Goal: Task Accomplishment & Management: Complete application form

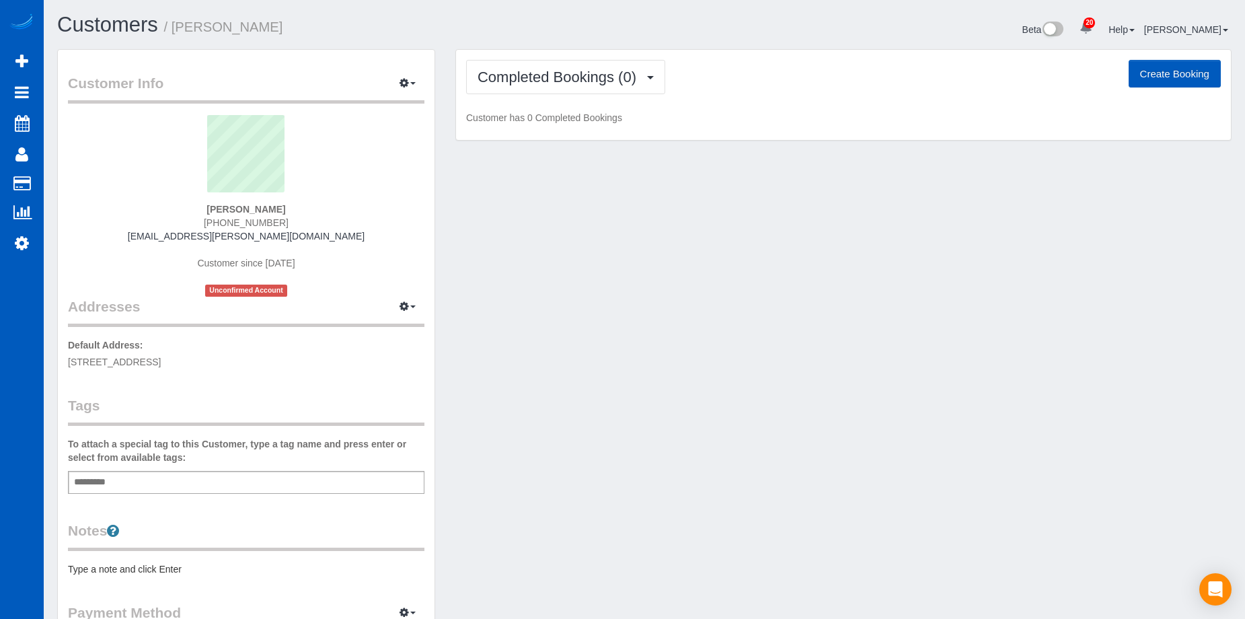
click at [1144, 73] on button "Create Booking" at bounding box center [1174, 74] width 92 height 28
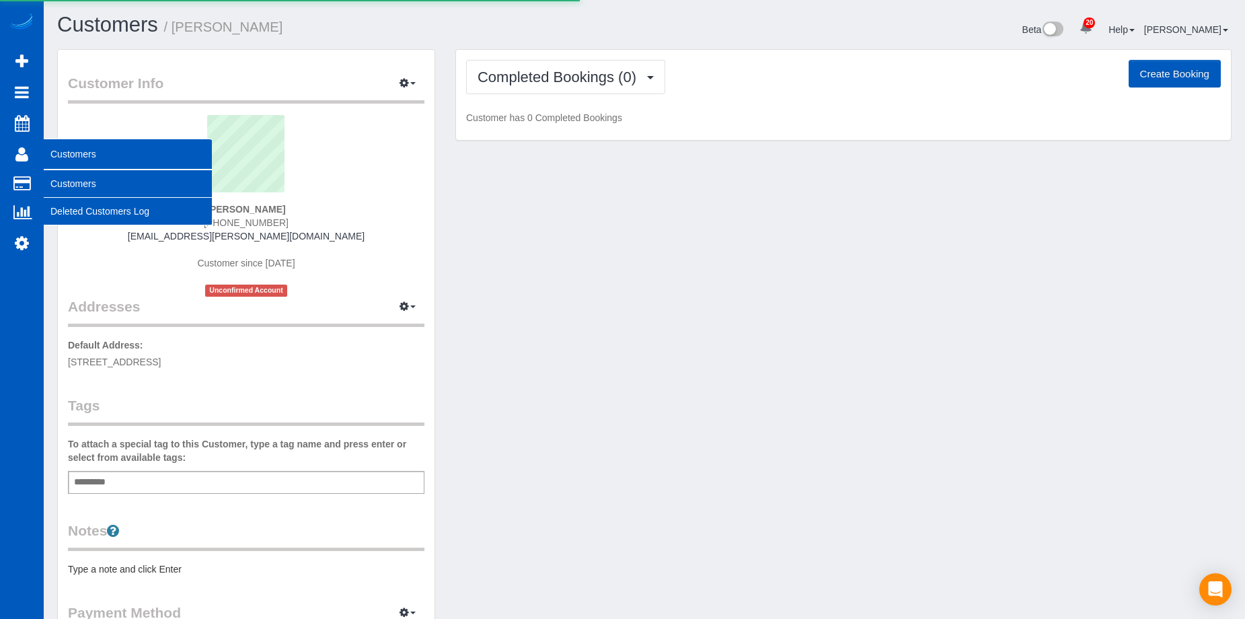
select select "WA"
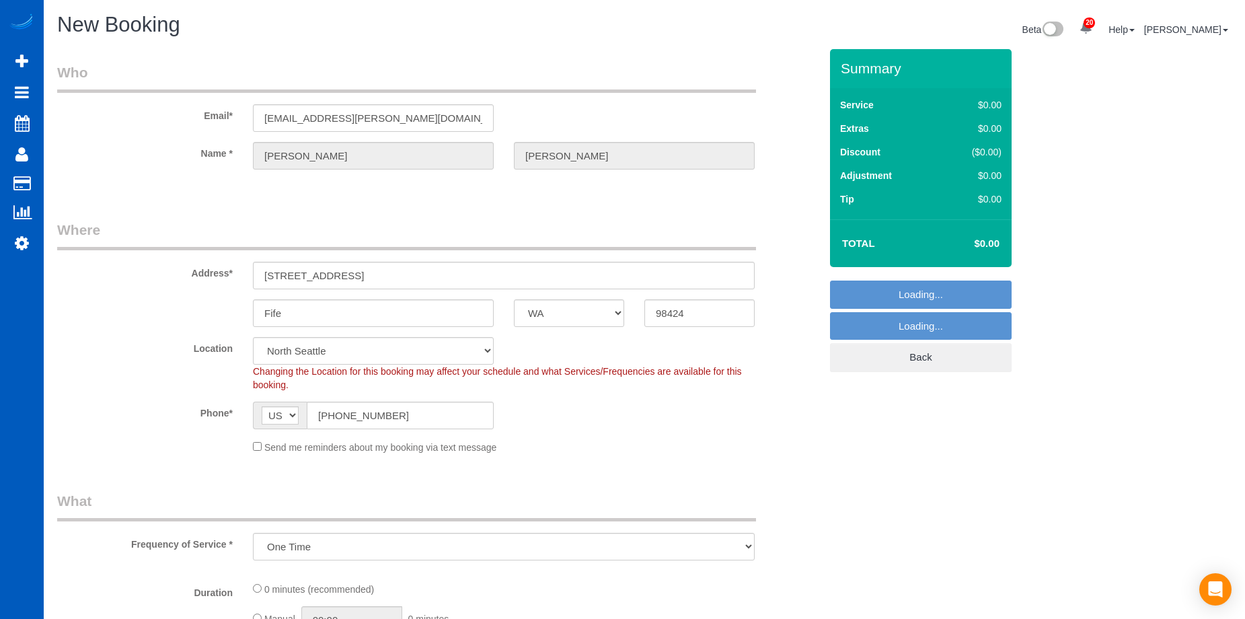
select select "object:1998"
select select "2"
select select "object:2226"
select select "199"
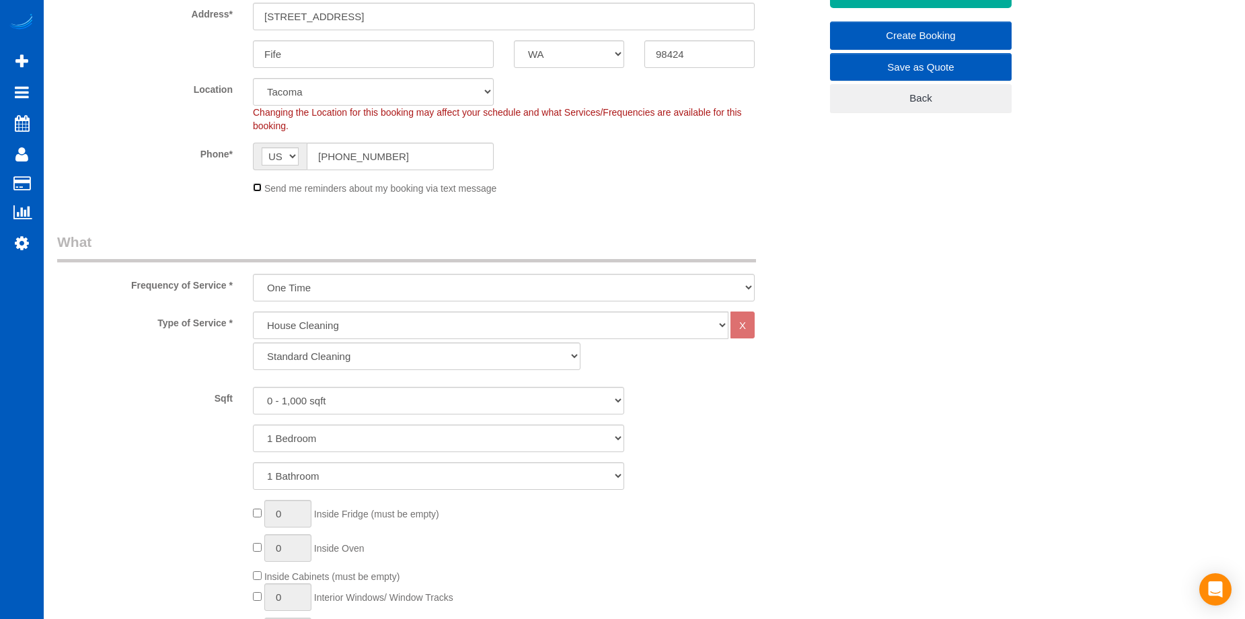
scroll to position [269, 0]
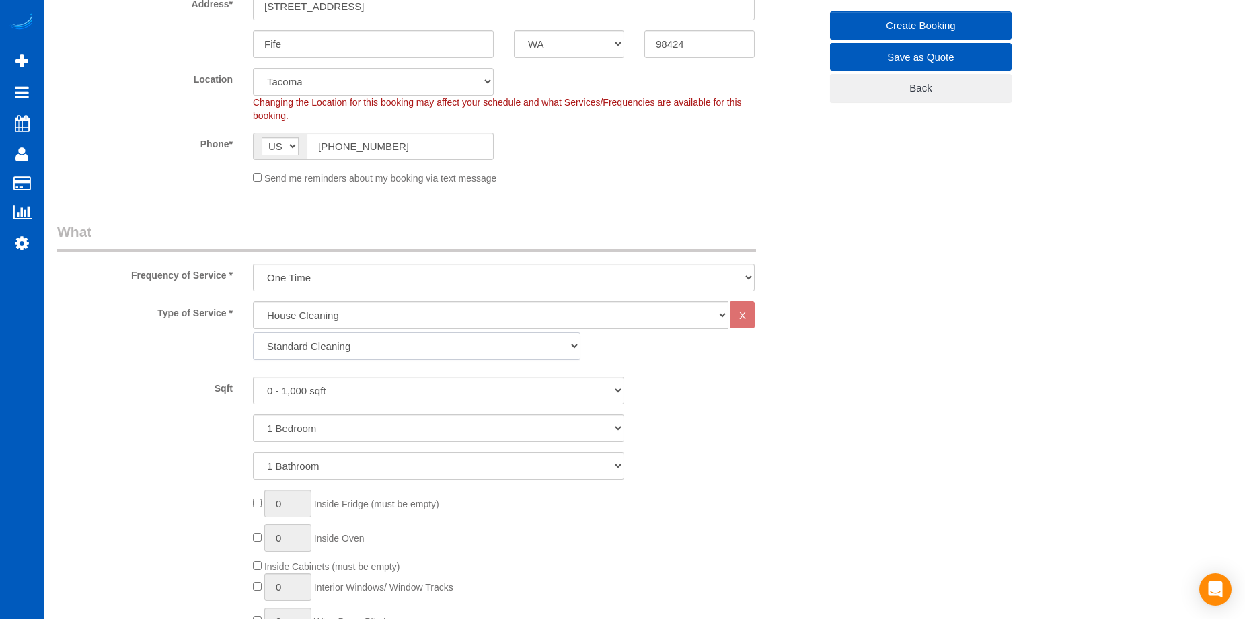
click at [329, 352] on select "Standard Cleaning Deep Cleaning Move In/ Out Cleaning" at bounding box center [416, 346] width 327 height 28
select select "367"
click at [253, 332] on select "Standard Cleaning Deep Cleaning Move In/ Out Cleaning" at bounding box center [416, 346] width 327 height 28
click at [384, 392] on select "0 - 1,000 sqft 1,001 - 1,500 sqft 1,501 - 2,000 sqft 2,001 - 2,500 sqft 2,501 -…" at bounding box center [438, 391] width 371 height 28
select select "1501"
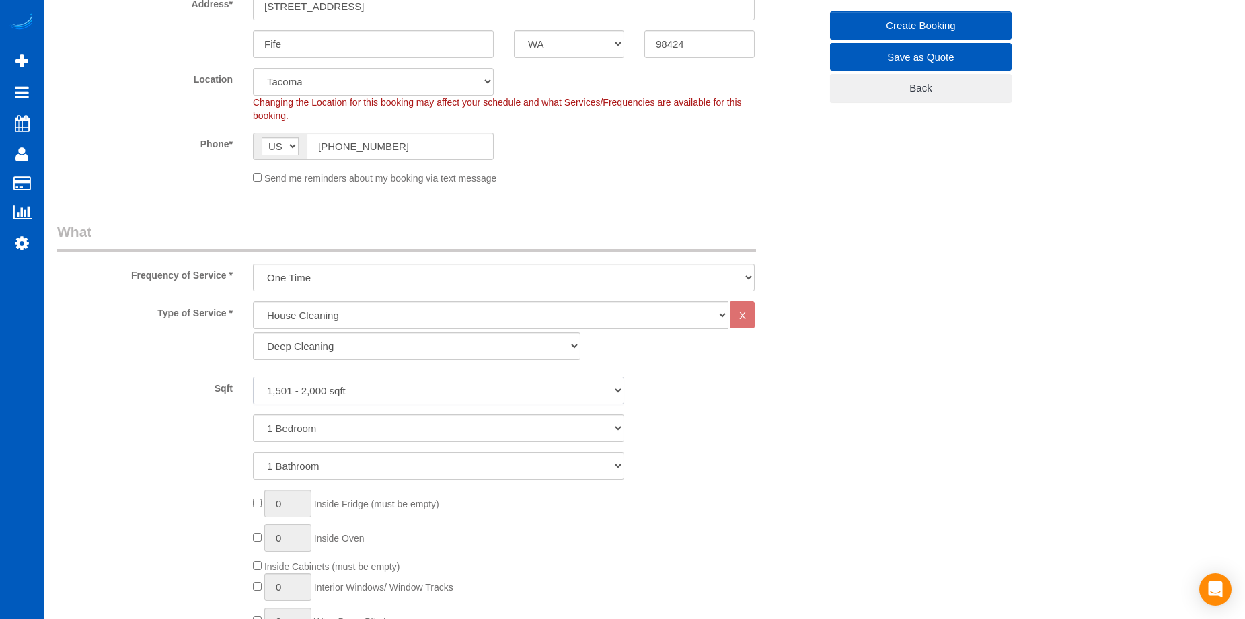
click at [253, 377] on select "0 - 1,000 sqft 1,001 - 1,500 sqft 1,501 - 2,000 sqft 2,001 - 2,500 sqft 2,501 -…" at bounding box center [438, 391] width 371 height 28
click at [376, 418] on select "1 Bedroom 2 Bedrooms 3 Bedrooms 4 Bedrooms 5 Bedrooms 6 Bedrooms 7 Bedrooms" at bounding box center [438, 428] width 371 height 28
select select "4"
click at [253, 414] on select "1 Bedroom 2 Bedrooms 3 Bedrooms 4 Bedrooms 5 Bedrooms 6 Bedrooms 7 Bedrooms" at bounding box center [438, 428] width 371 height 28
click at [387, 472] on select "1 Bathroom 2 Bathrooms 3 Bathrooms 4 Bathrooms 5 Bathrooms 6 Bathrooms 7 Bathro…" at bounding box center [438, 466] width 371 height 28
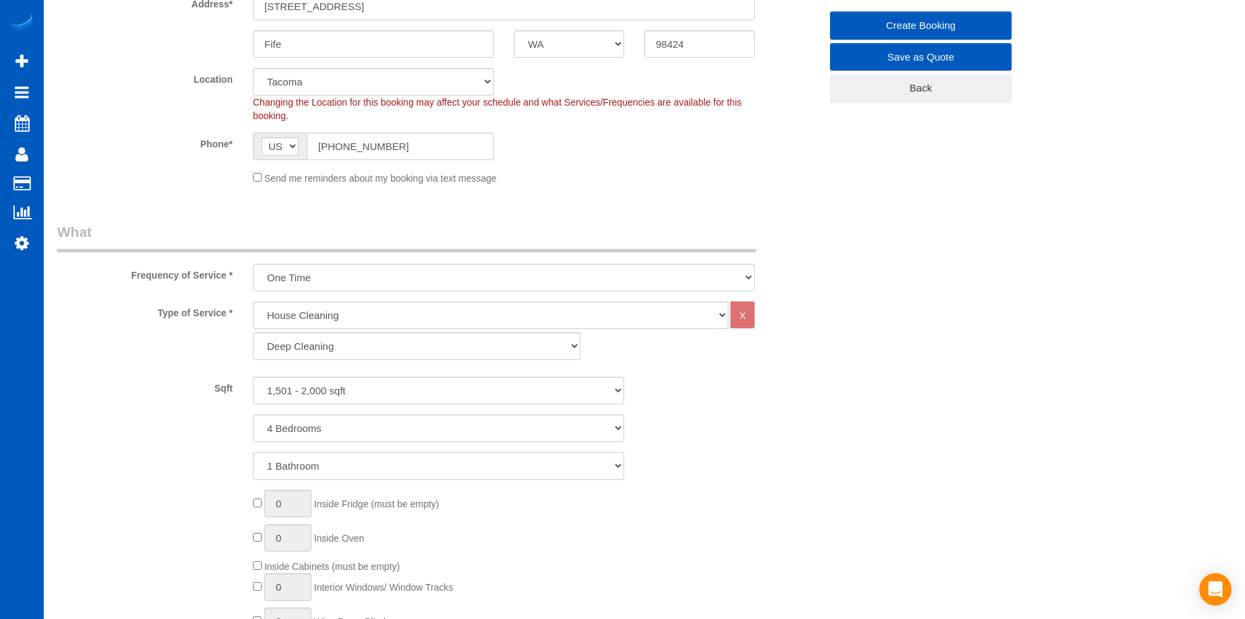
select select "3"
click at [253, 452] on select "1 Bathroom 2 Bathrooms 3 Bathrooms 4 Bathrooms 5 Bathrooms 6 Bathrooms 7 Bathro…" at bounding box center [438, 466] width 371 height 28
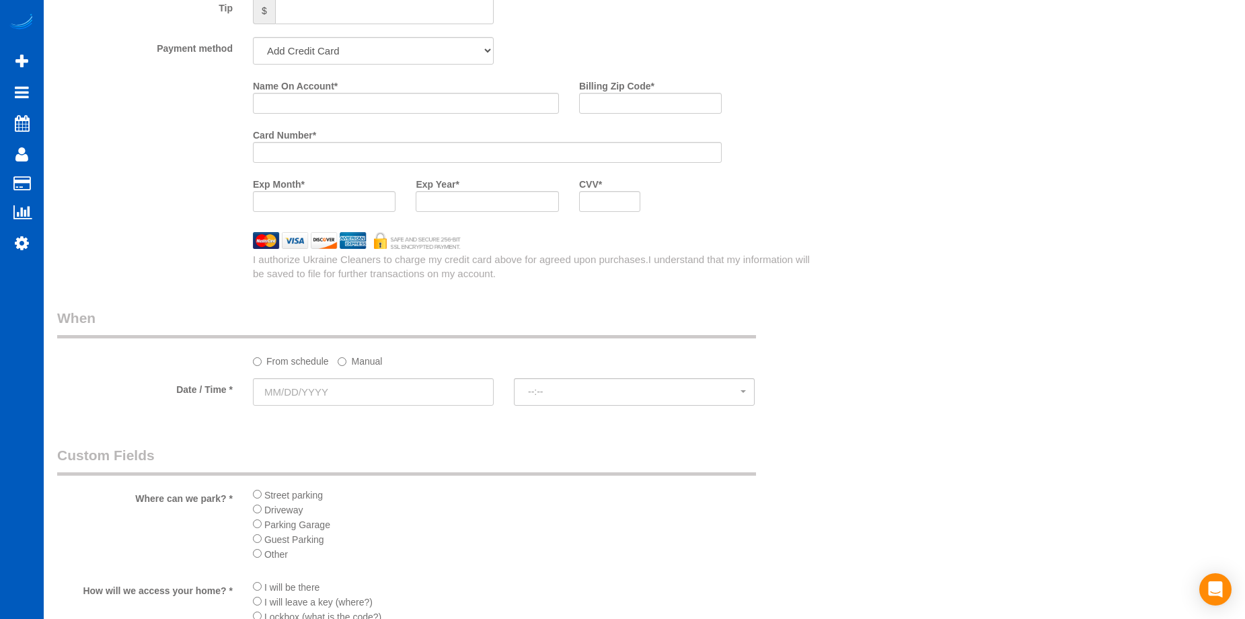
scroll to position [1278, 0]
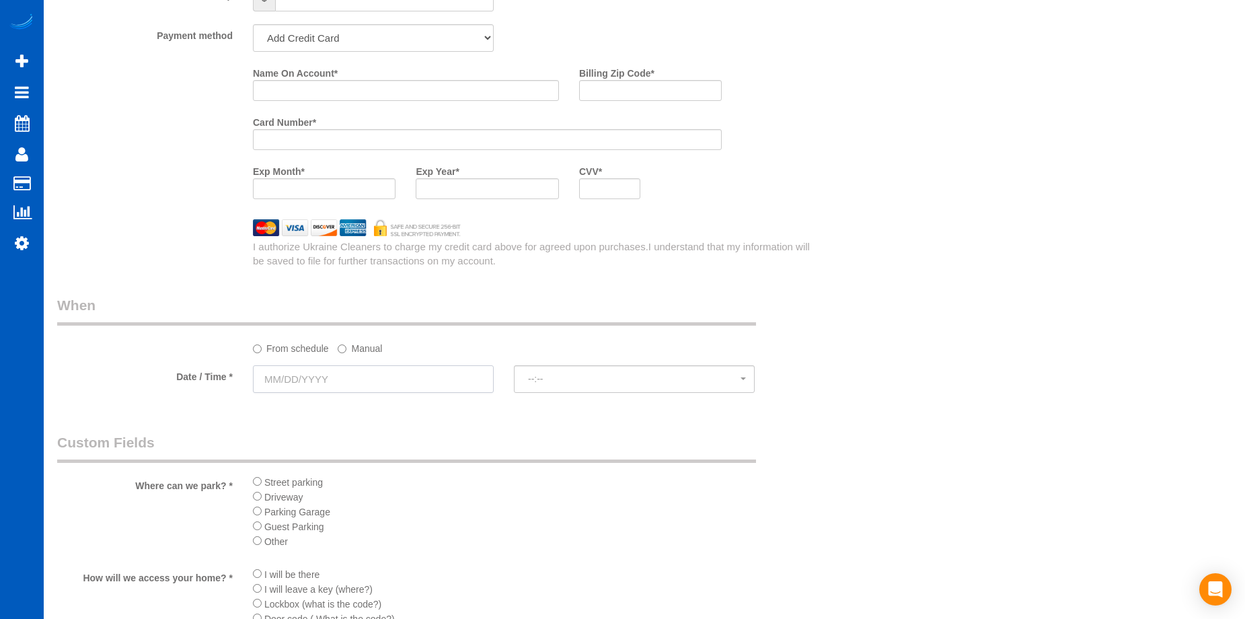
click at [406, 387] on input "text" at bounding box center [373, 379] width 241 height 28
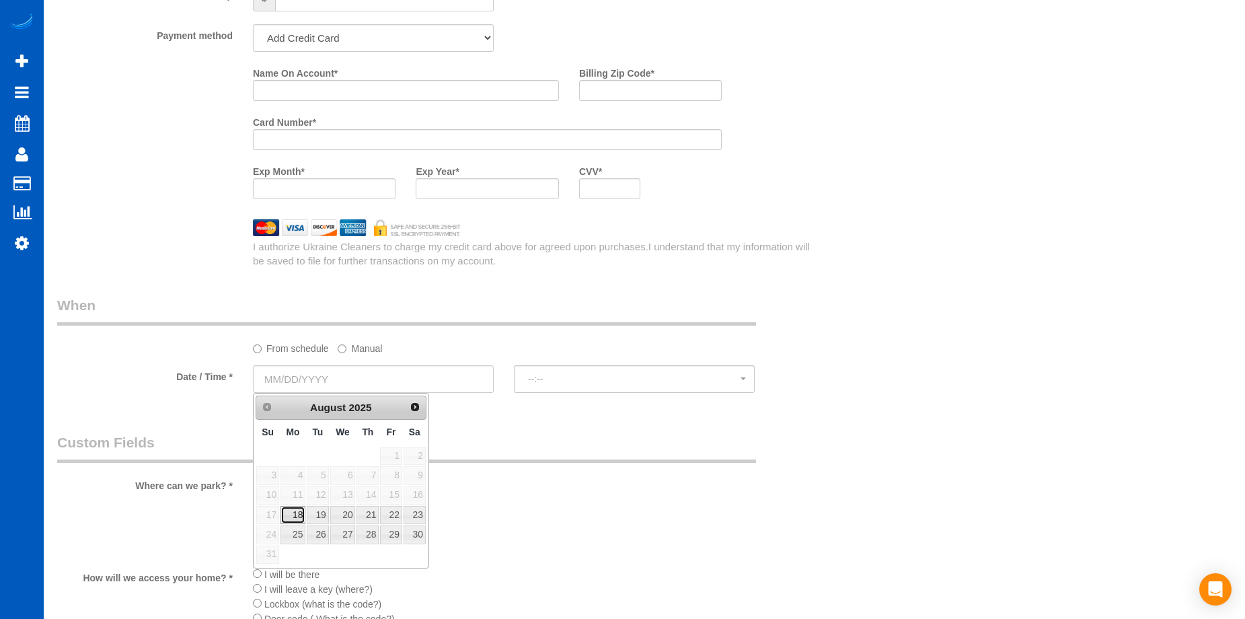
click at [302, 515] on link "18" at bounding box center [292, 515] width 25 height 18
type input "[DATE]"
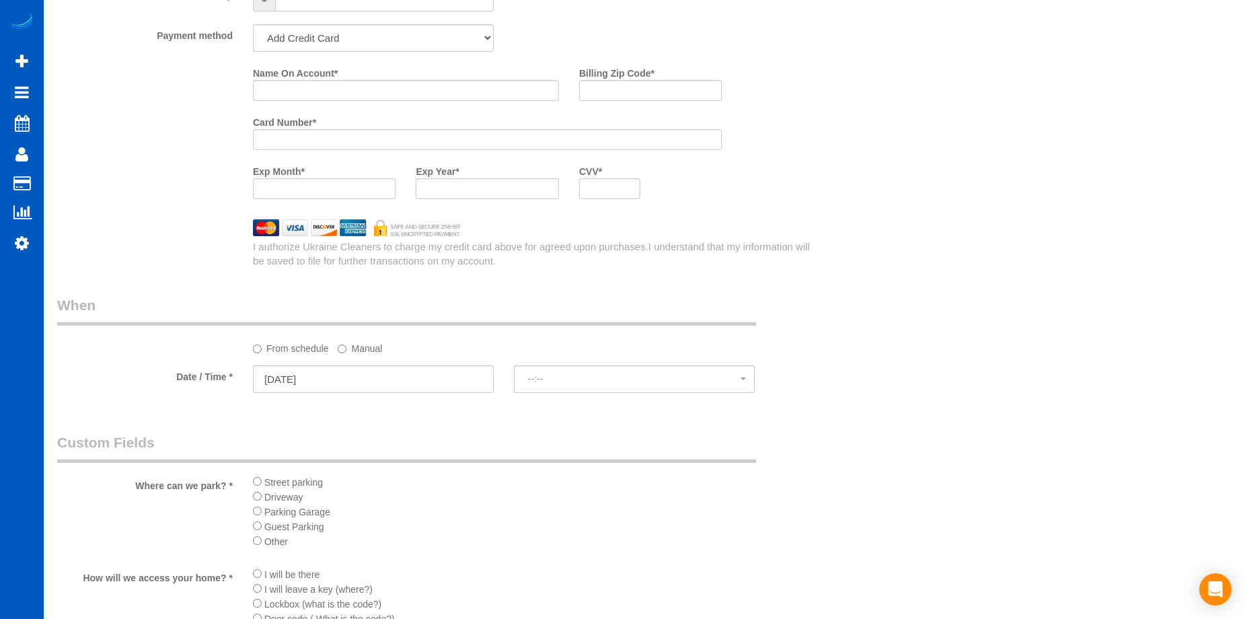
select select "spot1"
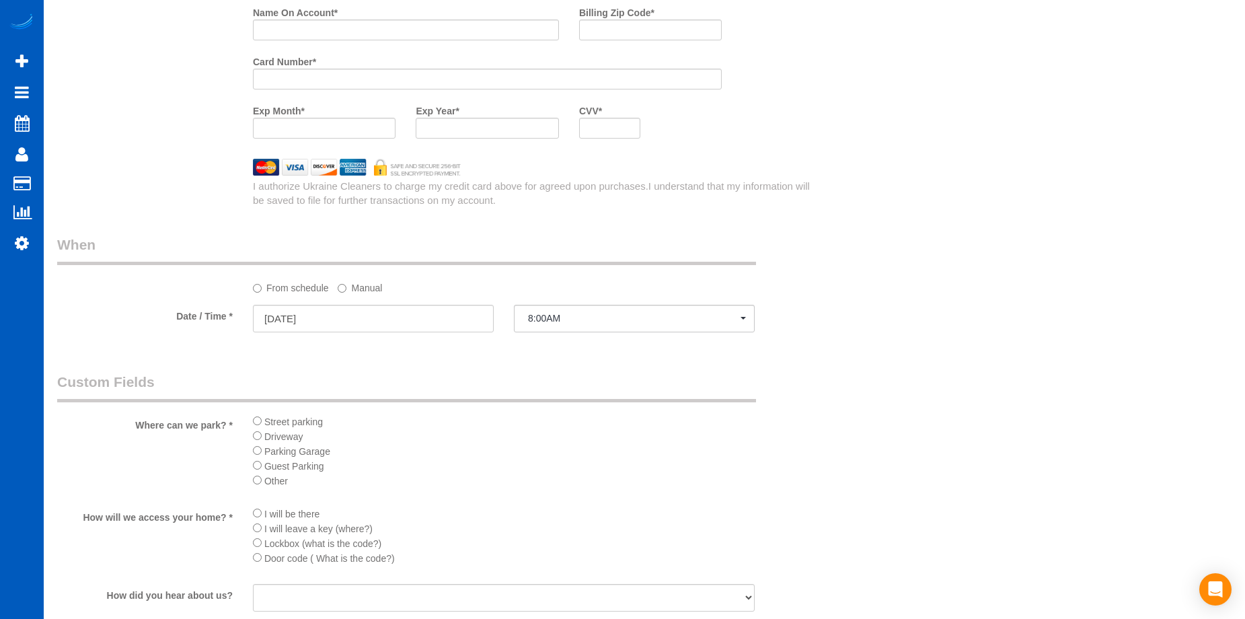
scroll to position [1412, 0]
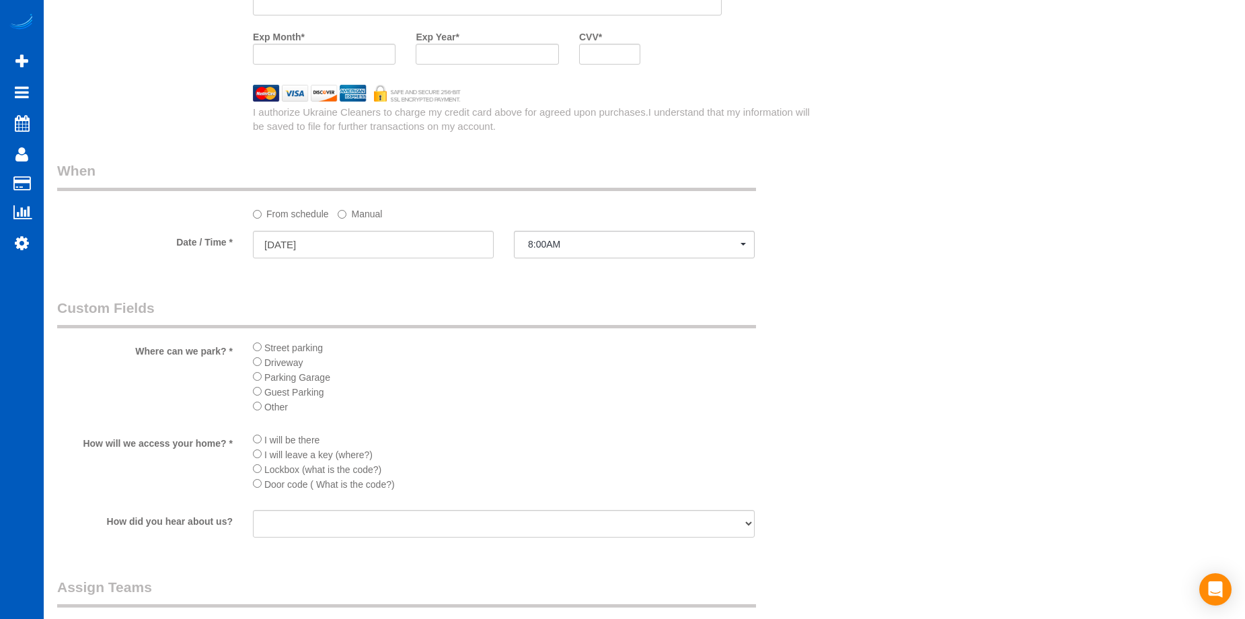
click at [251, 366] on div "Street parking Driveway Parking Garage Guest Parking Other" at bounding box center [504, 381] width 522 height 83
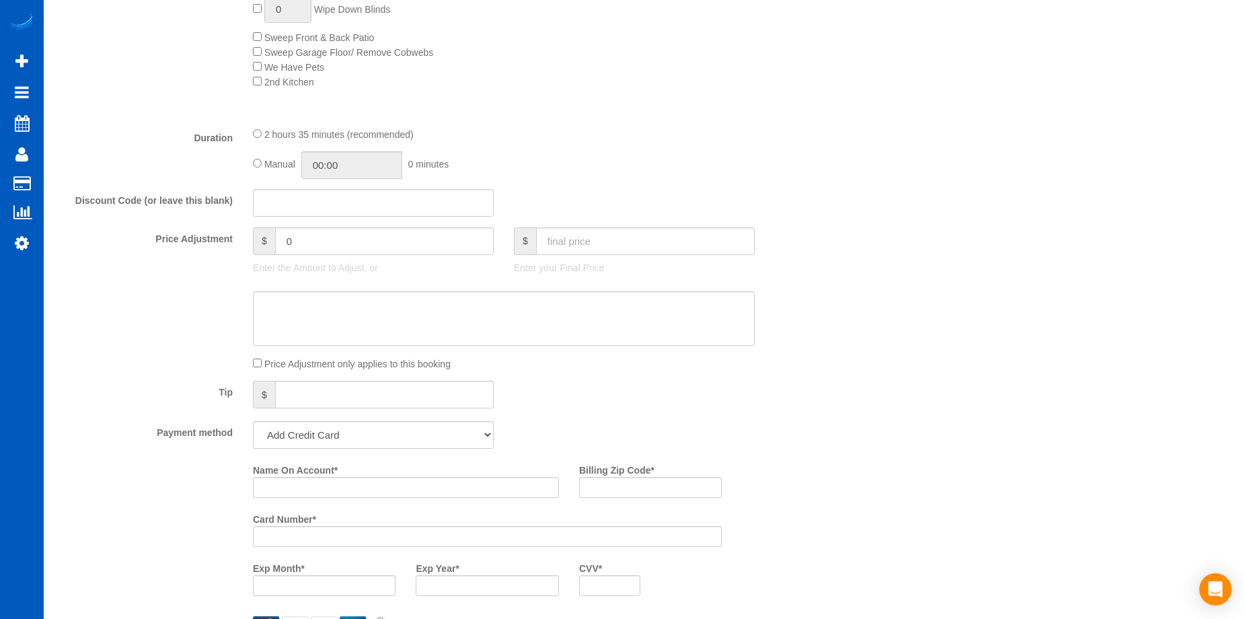
scroll to position [941, 0]
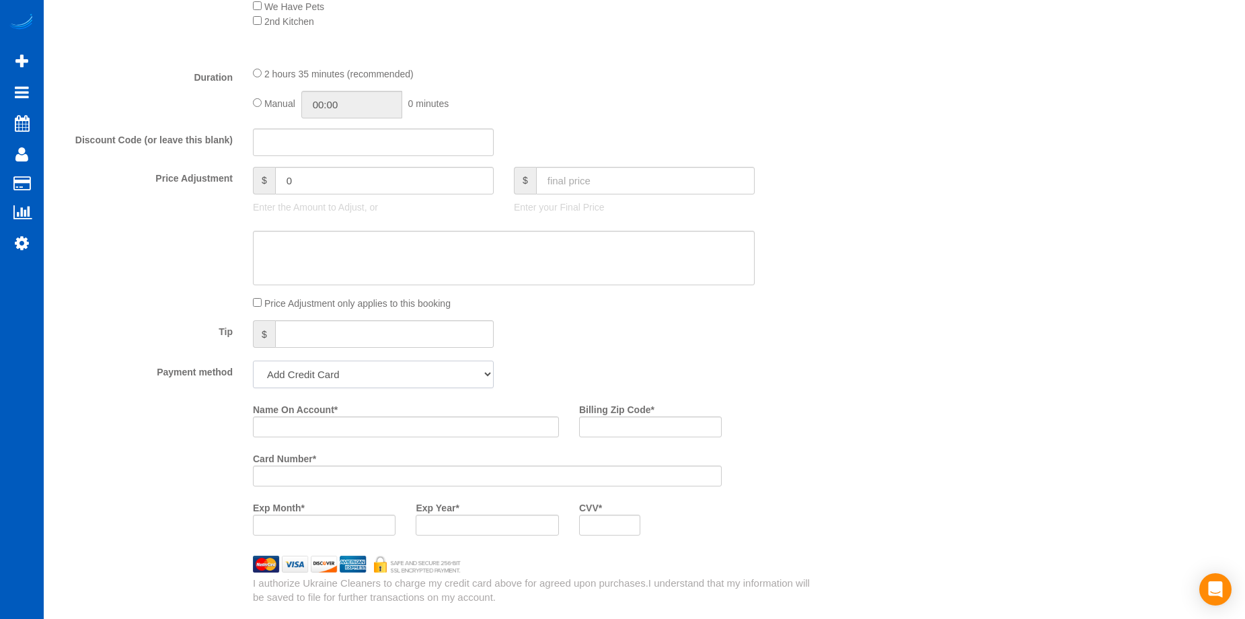
click at [391, 364] on select "Add Credit Card Cash Check Paypal" at bounding box center [373, 374] width 241 height 28
click at [389, 381] on select "Add Credit Card Cash Check Paypal" at bounding box center [373, 374] width 241 height 28
select select "string:cash"
click at [253, 360] on select "Add Credit Card Cash Check Paypal" at bounding box center [373, 374] width 241 height 28
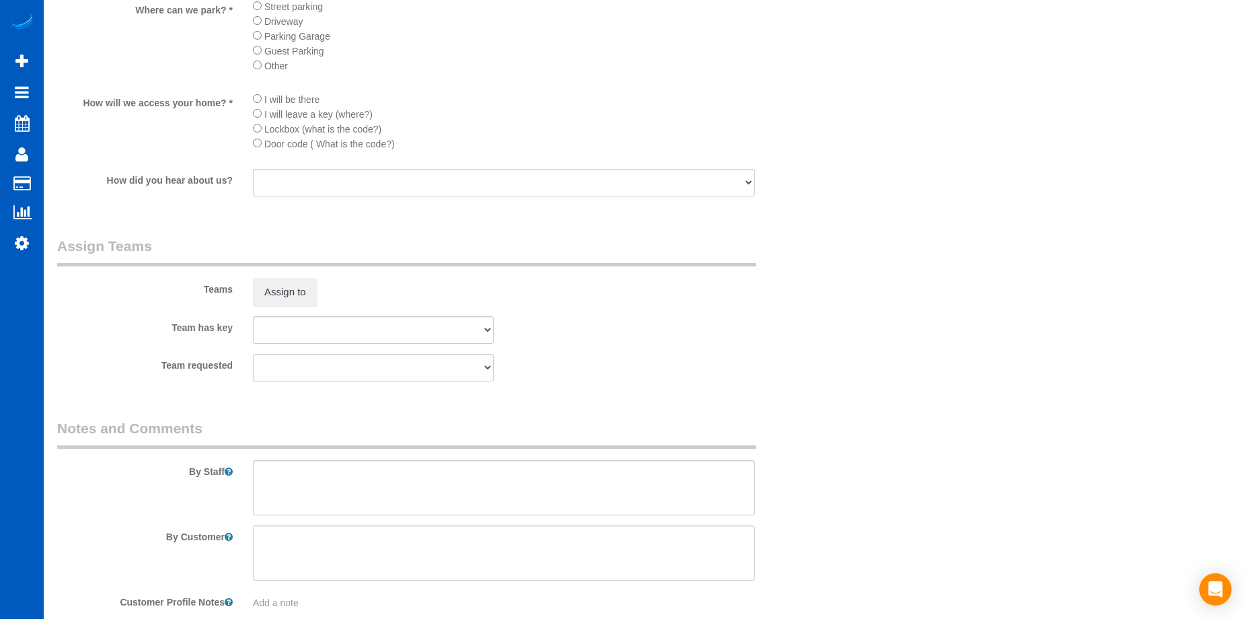
scroll to position [1621, 0]
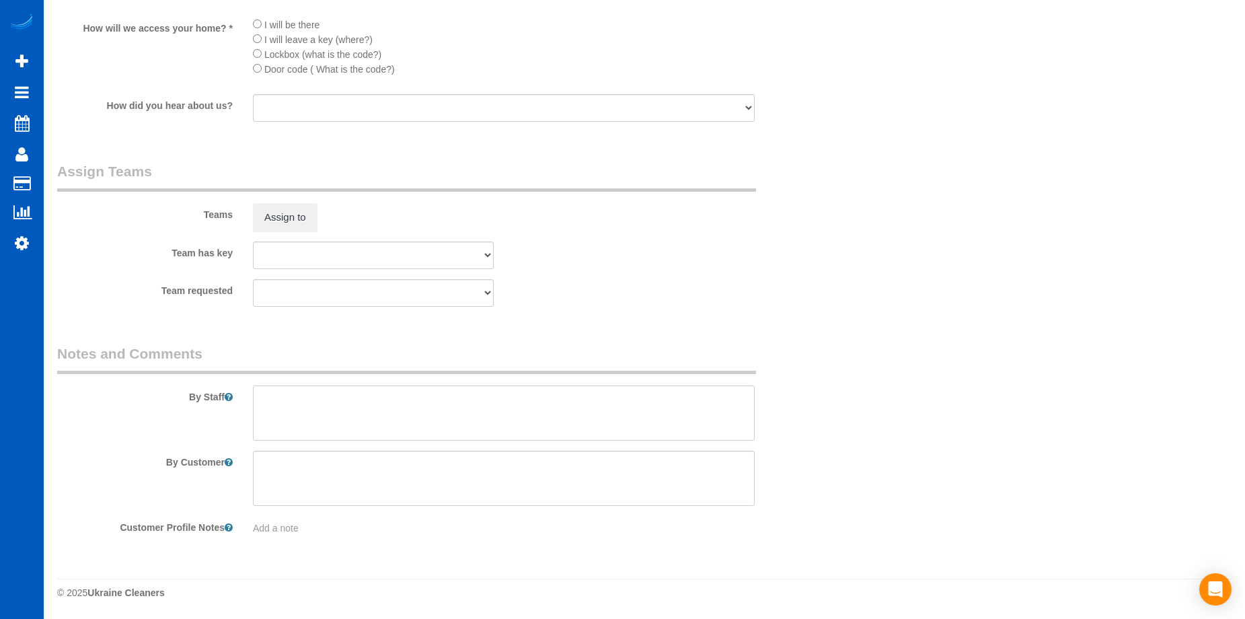
click at [449, 414] on textarea at bounding box center [504, 412] width 502 height 55
type textarea "Booked by [PERSON_NAME]. Advised on payment method via confirmation email."
click at [544, 472] on textarea at bounding box center [504, 477] width 502 height 55
paste textarea "There\'s three parking spots at the driveway. It\'s a restorative clean, agent …"
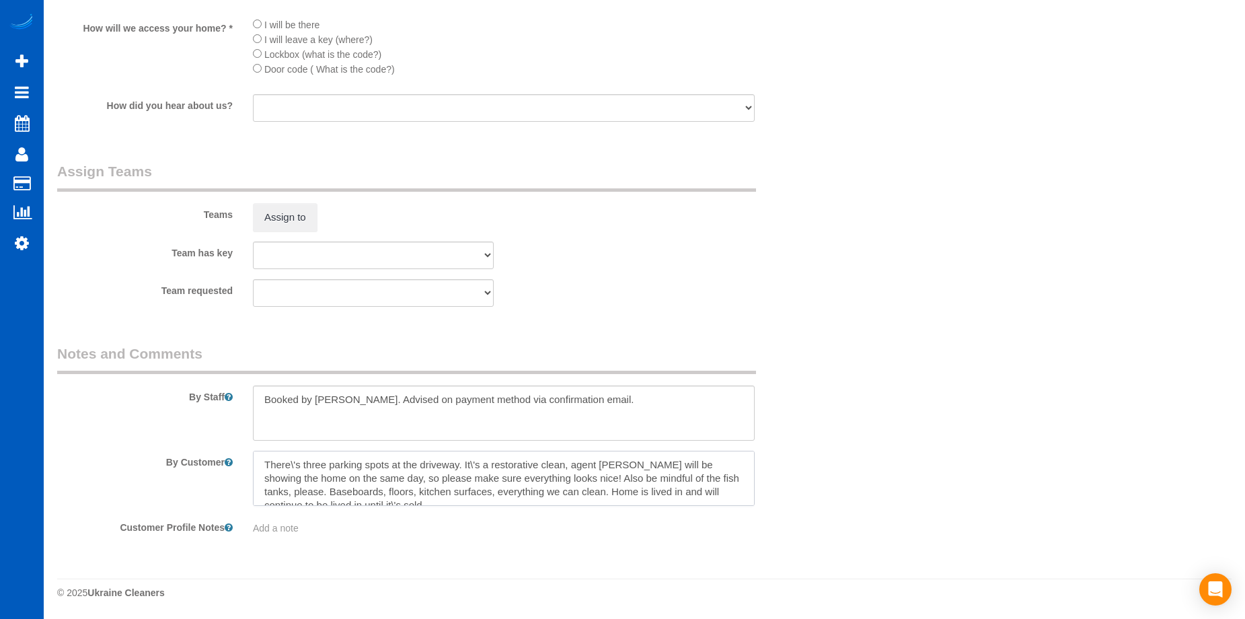
scroll to position [5, 0]
click at [294, 458] on textarea at bounding box center [504, 477] width 502 height 55
click at [473, 462] on textarea at bounding box center [504, 477] width 502 height 55
click at [354, 498] on textarea at bounding box center [504, 477] width 502 height 55
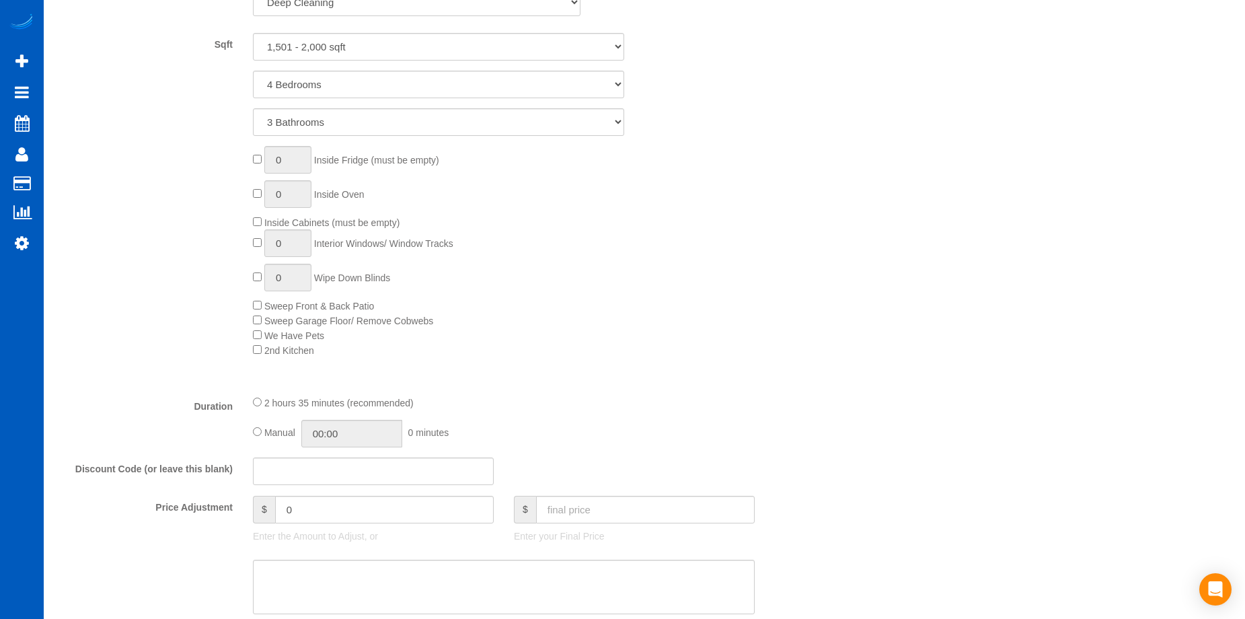
scroll to position [881, 0]
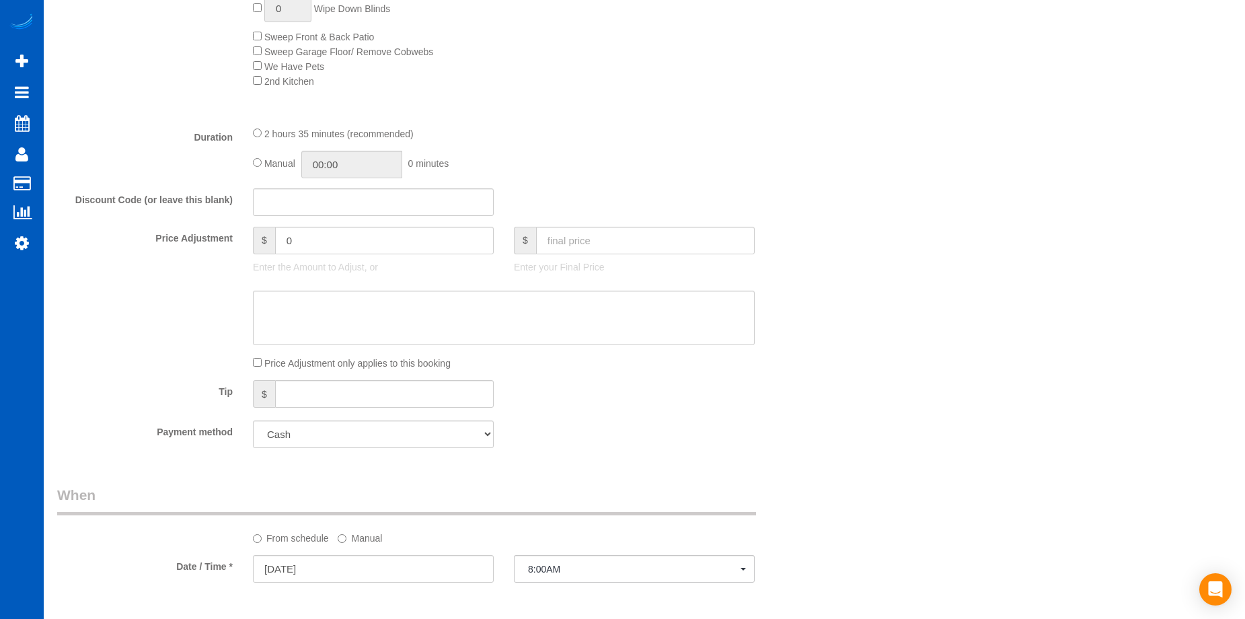
type textarea "There's three parking spots at the driveway. It's a restorative clean, agent [P…"
click at [339, 157] on input "02:35" at bounding box center [351, 165] width 101 height 28
type input "04:00"
click at [338, 253] on li "04:00" at bounding box center [337, 259] width 60 height 17
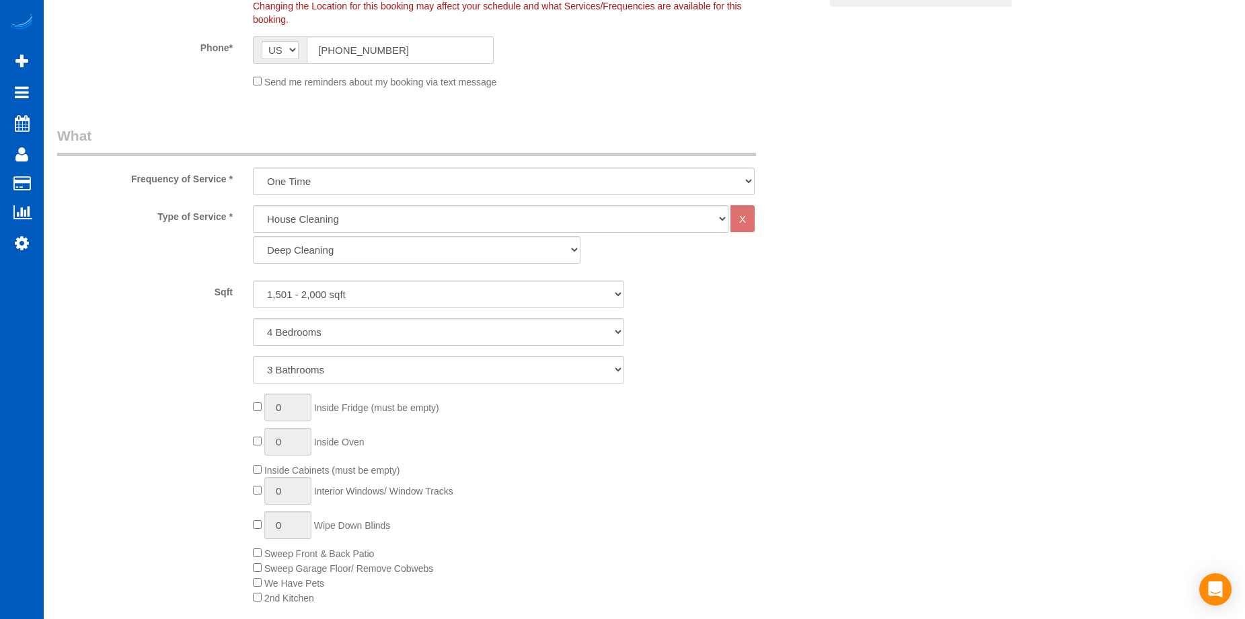
select select "spot13"
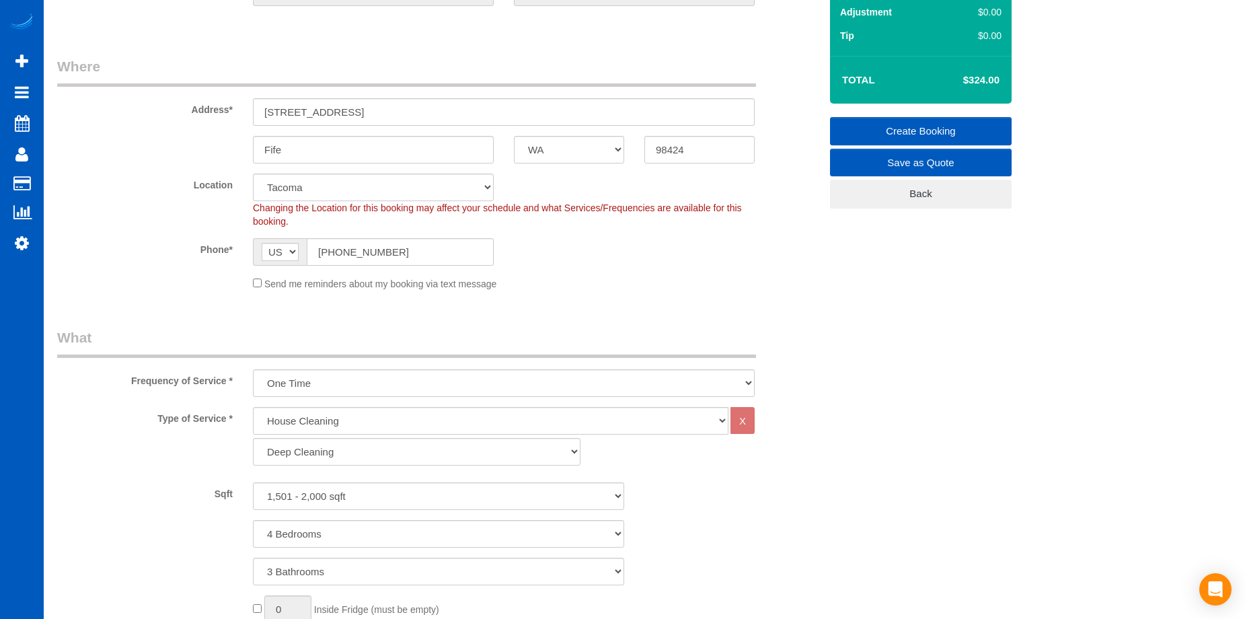
scroll to position [7, 0]
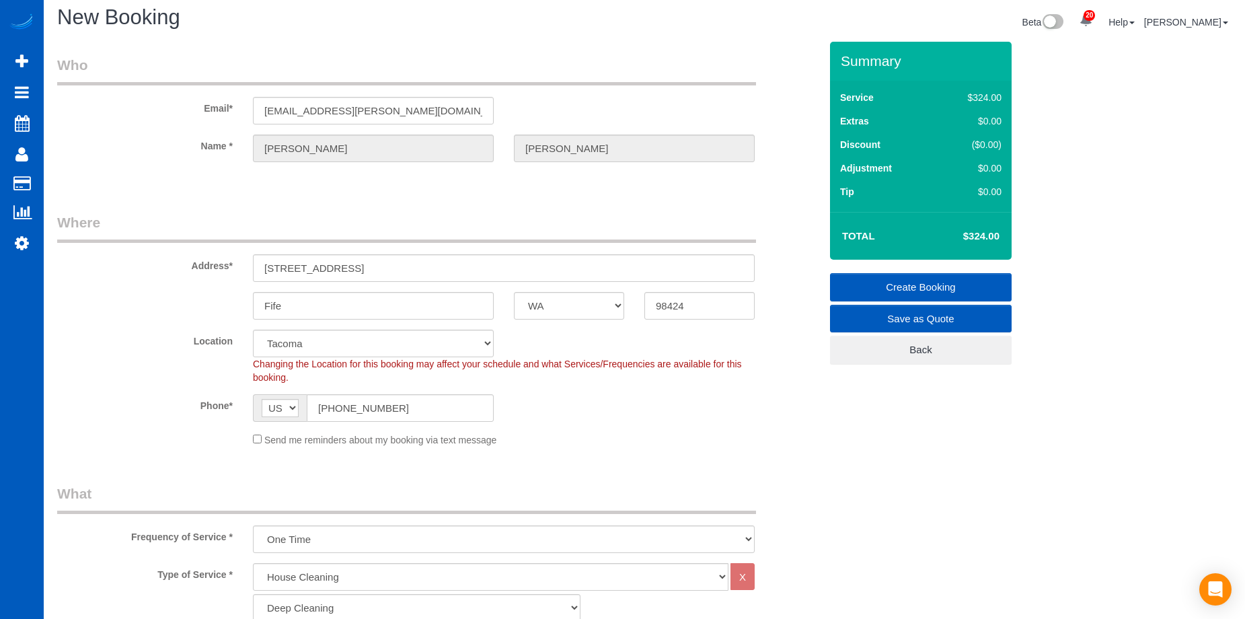
click at [872, 280] on link "Create Booking" at bounding box center [921, 287] width 182 height 28
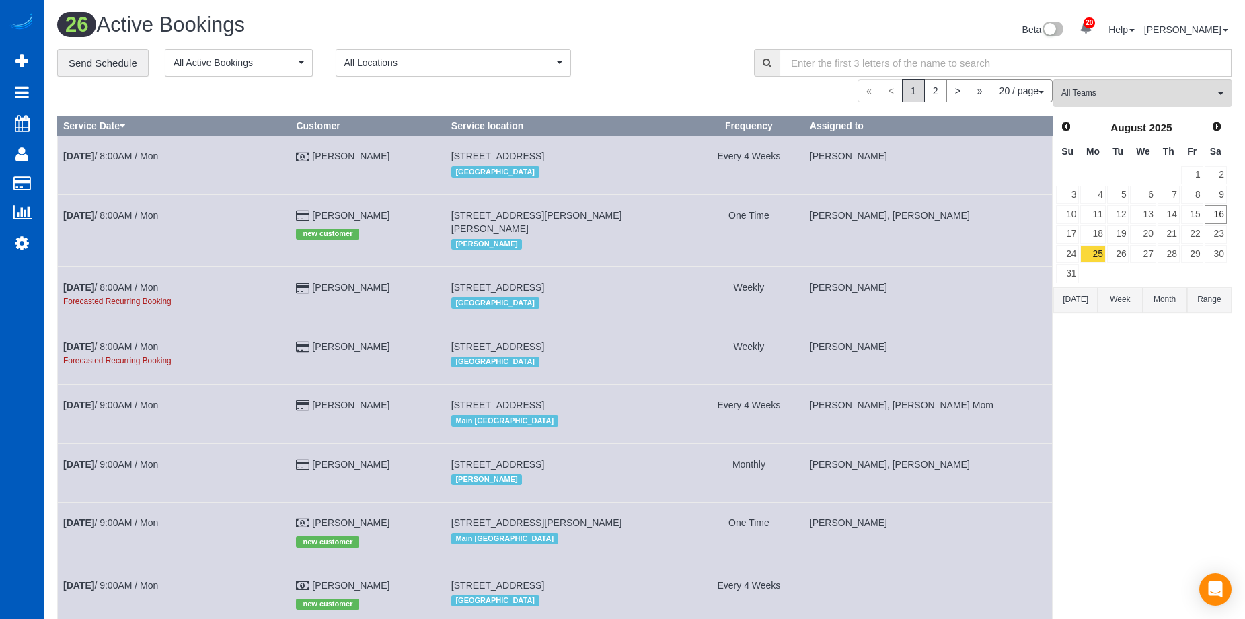
click at [1098, 233] on link "18" at bounding box center [1092, 234] width 25 height 18
click at [629, 37] on div "26 Active Bookings" at bounding box center [345, 27] width 597 height 29
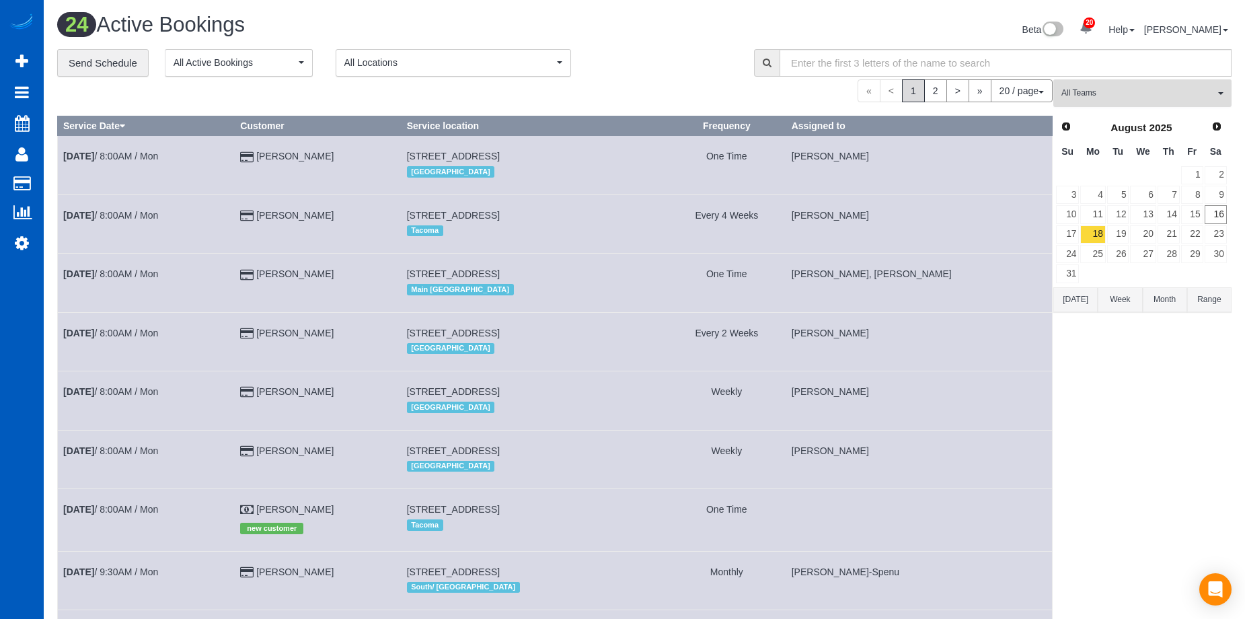
click at [1151, 87] on span "All Teams" at bounding box center [1137, 92] width 153 height 11
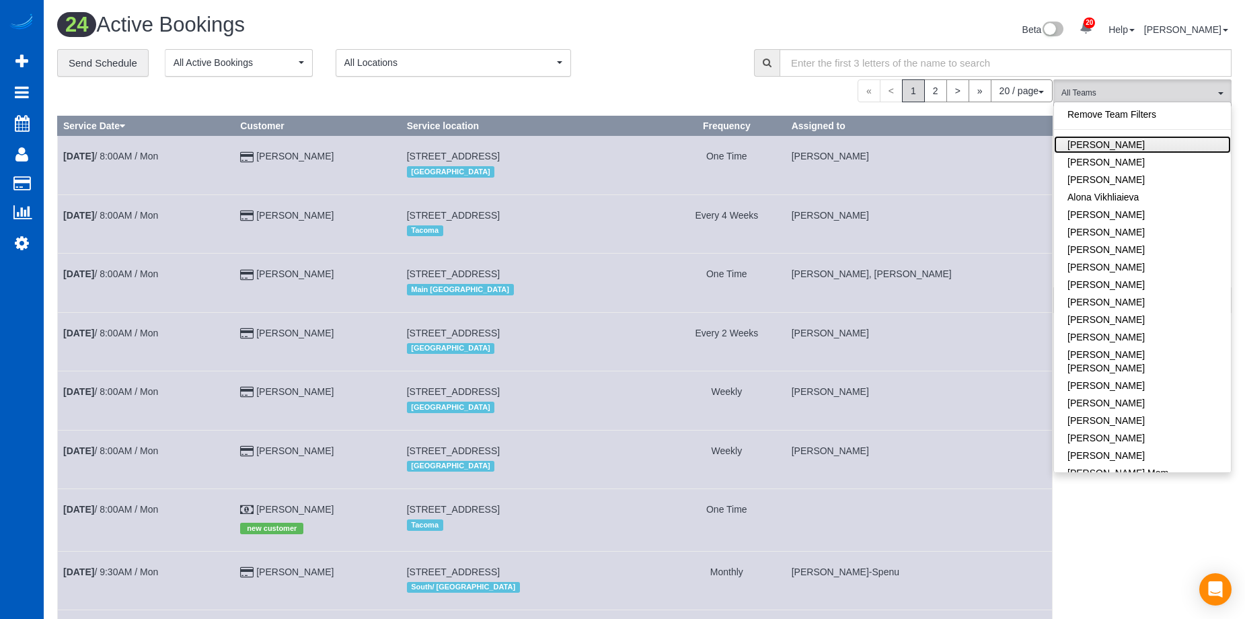
click at [1150, 138] on link "[PERSON_NAME]" at bounding box center [1142, 144] width 177 height 17
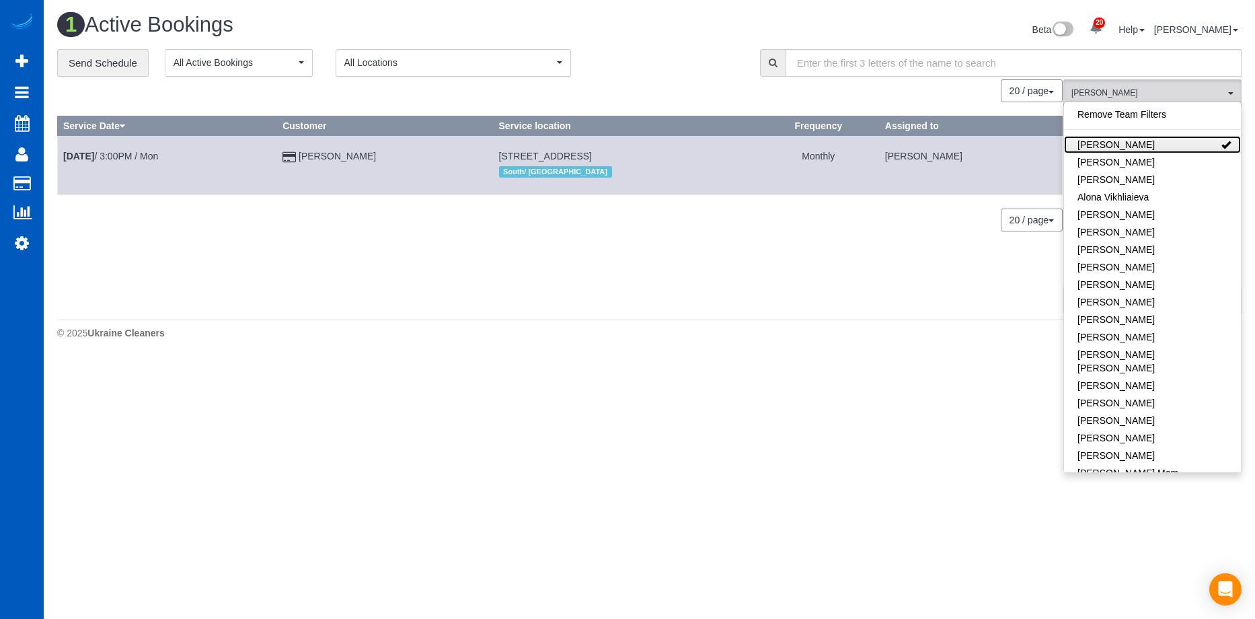
click at [1169, 141] on link "[PERSON_NAME]" at bounding box center [1152, 144] width 177 height 17
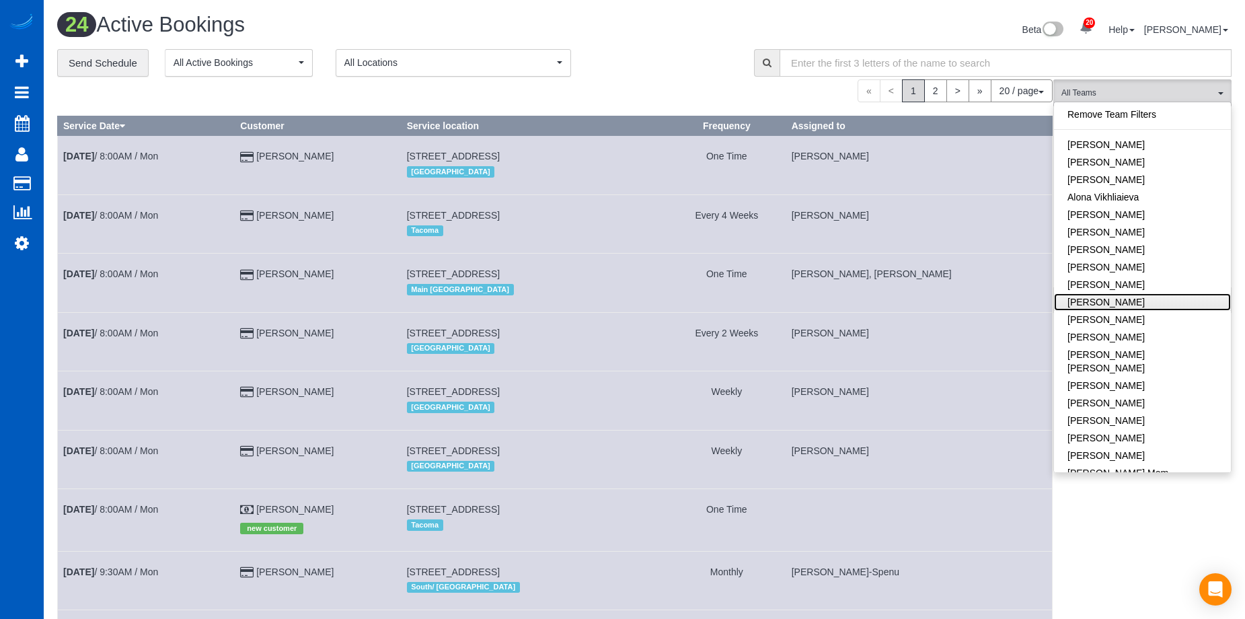
click at [1157, 297] on link "[PERSON_NAME]" at bounding box center [1142, 301] width 177 height 17
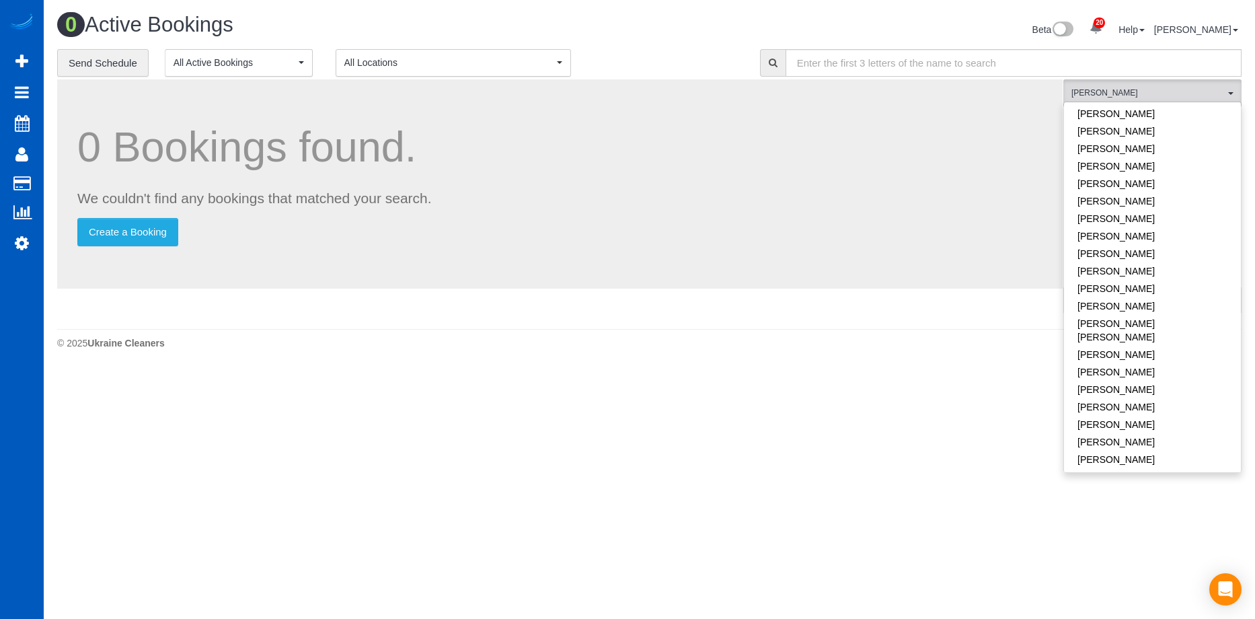
scroll to position [471, 0]
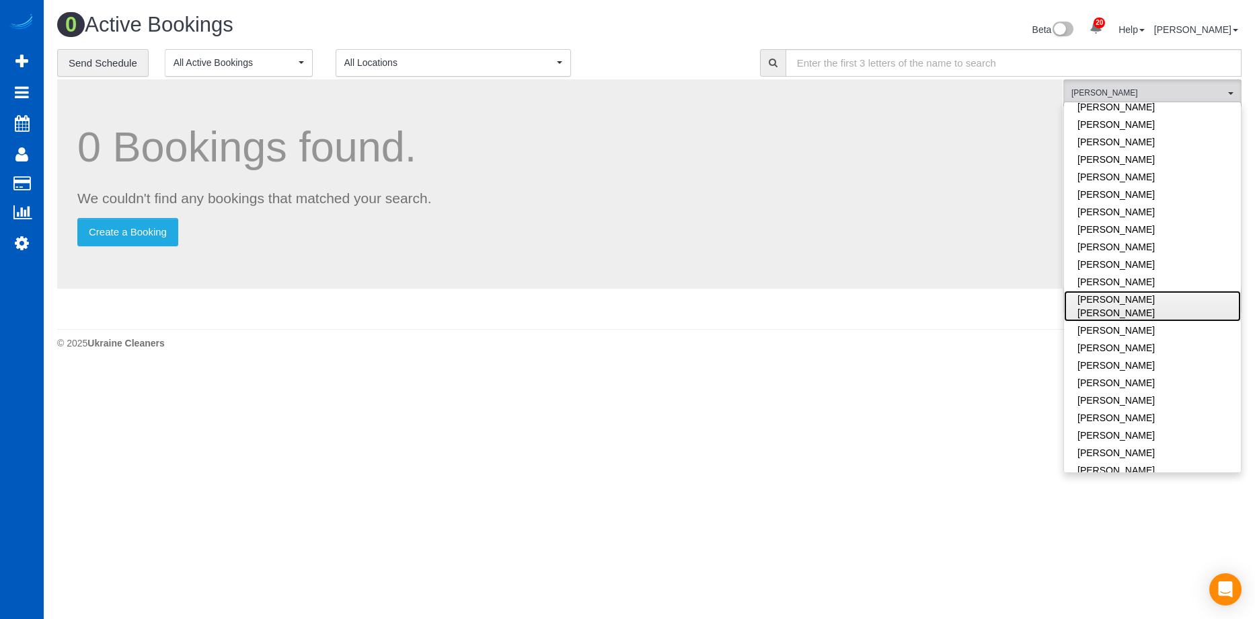
click at [1179, 290] on link "[PERSON_NAME] [PERSON_NAME]" at bounding box center [1152, 305] width 177 height 31
click at [1188, 290] on link "[PERSON_NAME] [PERSON_NAME]" at bounding box center [1152, 305] width 177 height 31
click at [1146, 290] on link "[PERSON_NAME] [PERSON_NAME]" at bounding box center [1152, 305] width 177 height 31
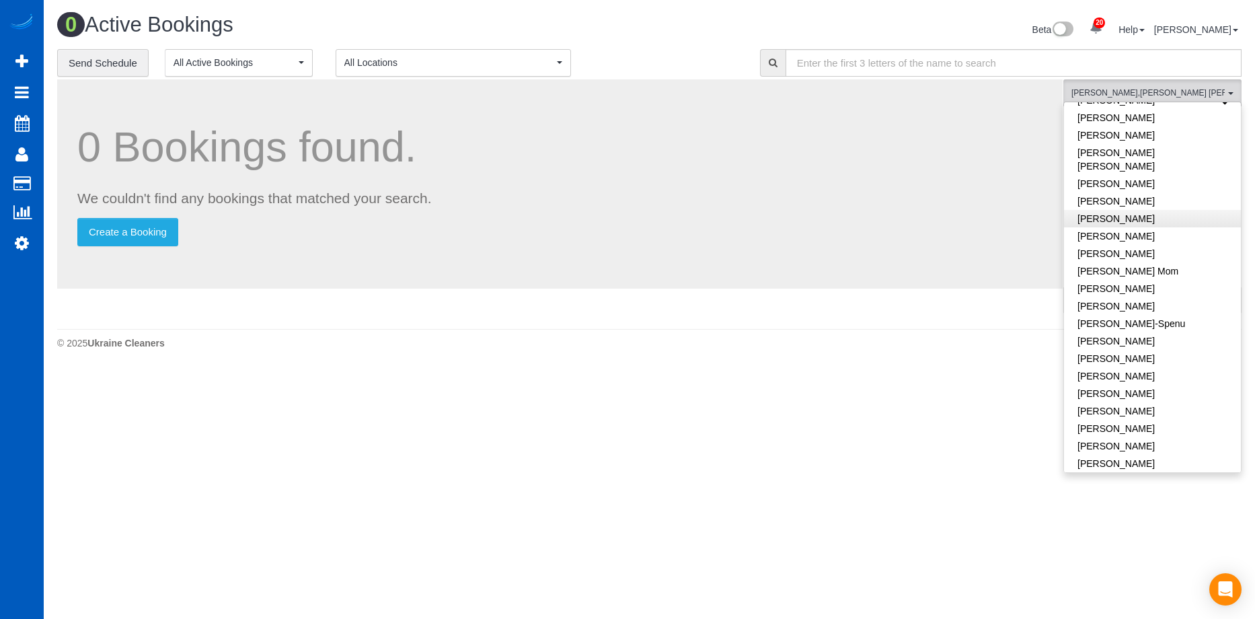
scroll to position [403, 0]
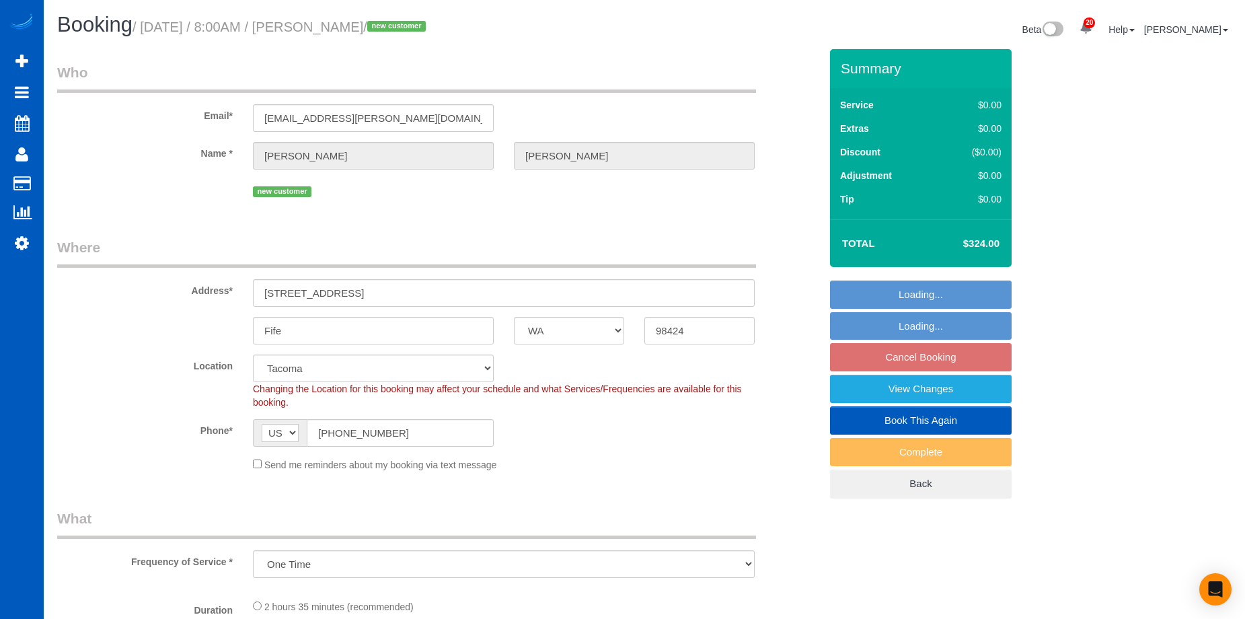
select select "WA"
select select "199"
select select "1501"
select select "4"
select select "3"
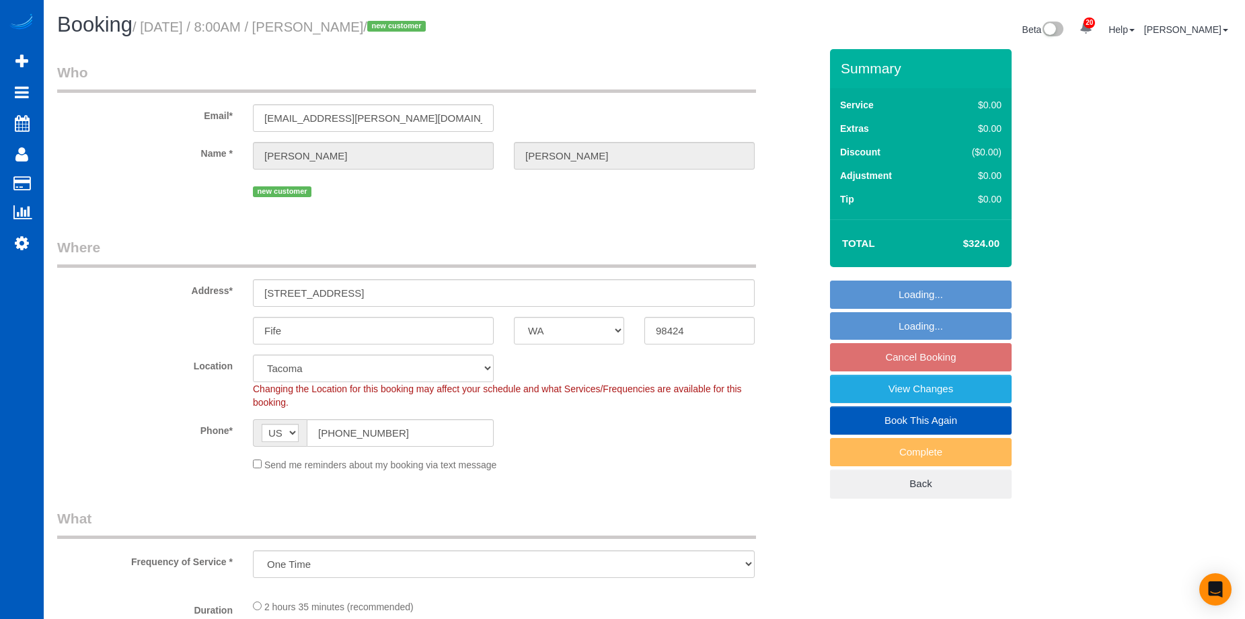
select select "spot1"
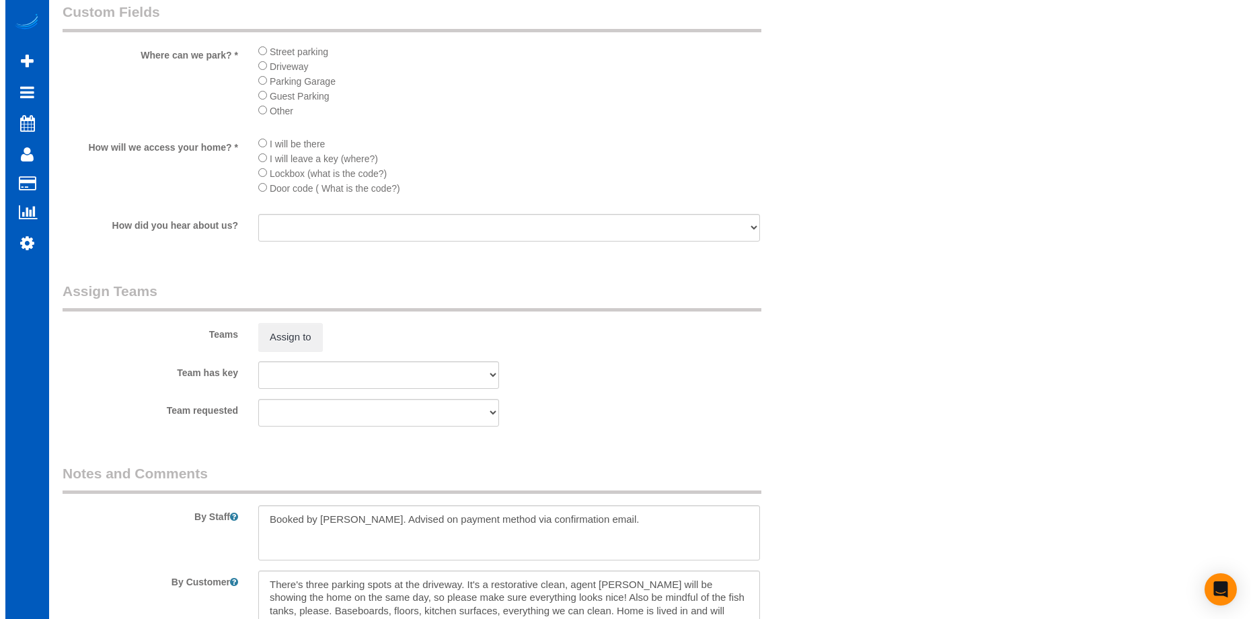
scroll to position [1614, 0]
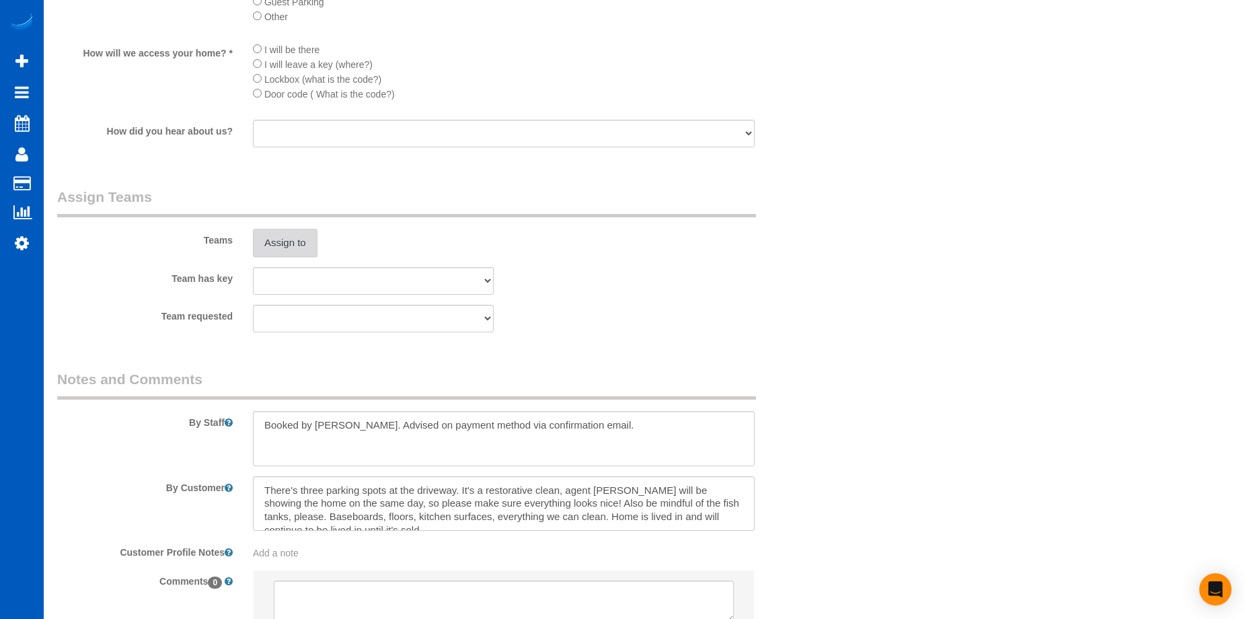
click at [264, 245] on button "Assign to" at bounding box center [285, 243] width 65 height 28
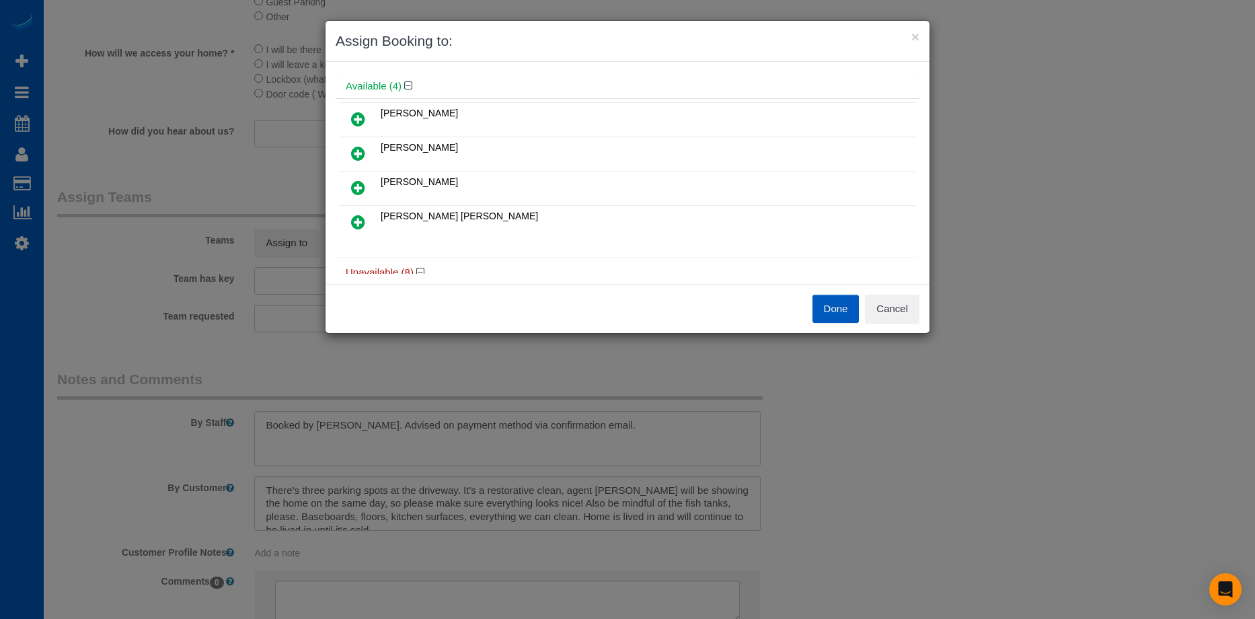
scroll to position [67, 0]
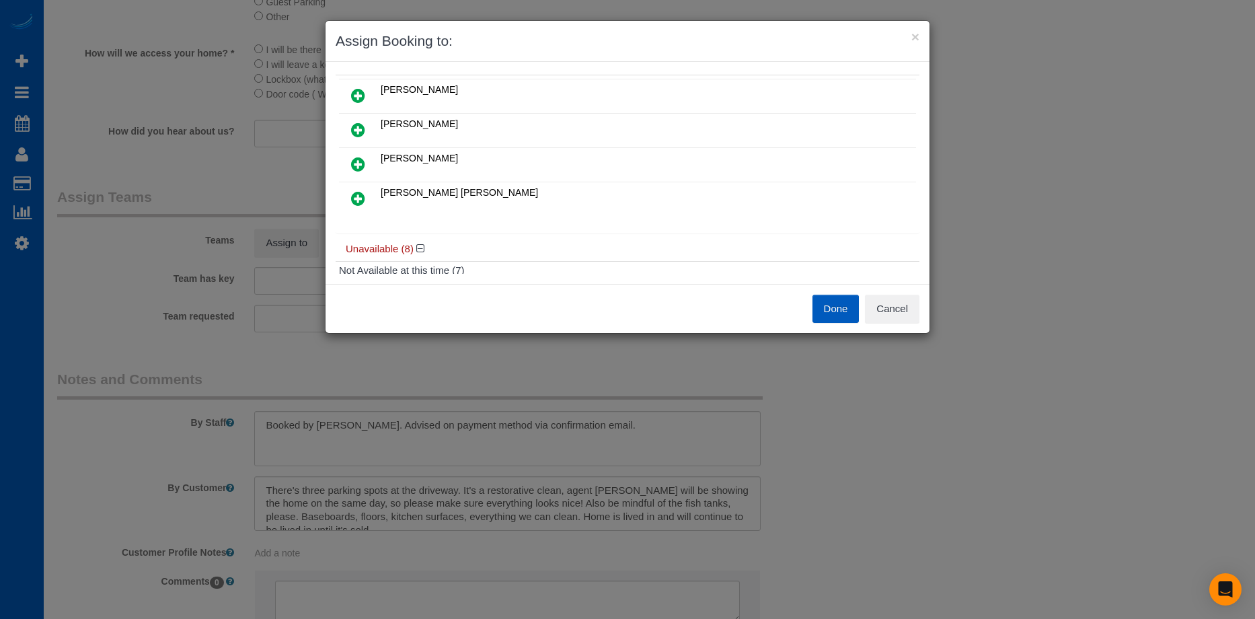
click at [362, 124] on icon at bounding box center [358, 130] width 14 height 16
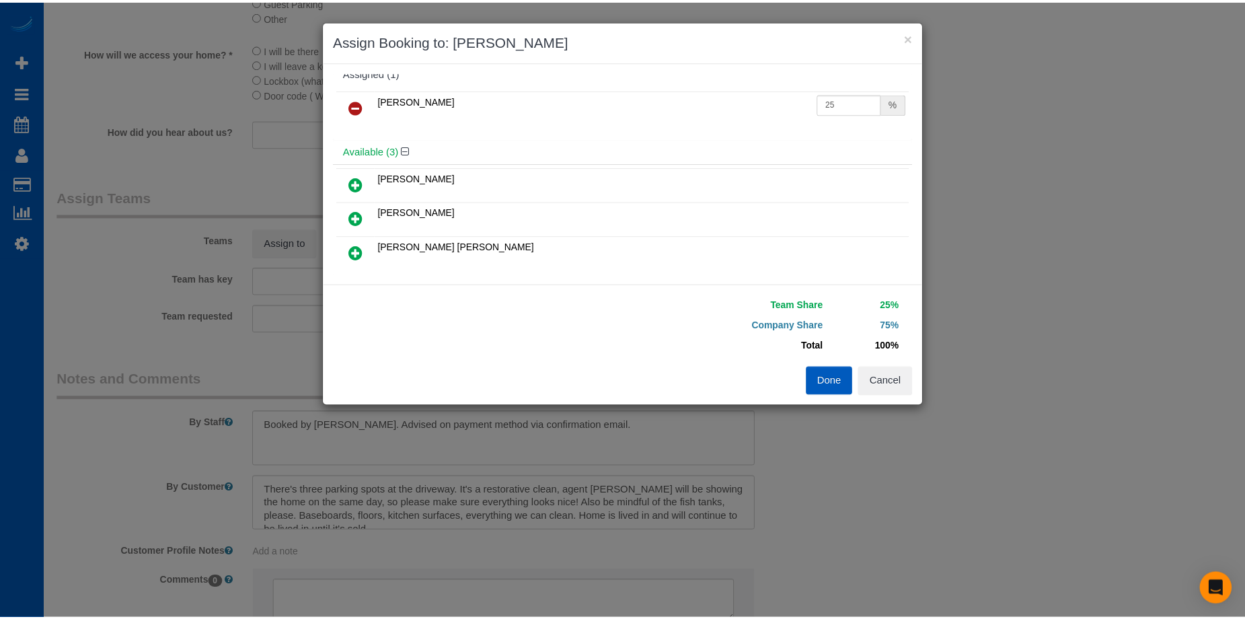
scroll to position [0, 0]
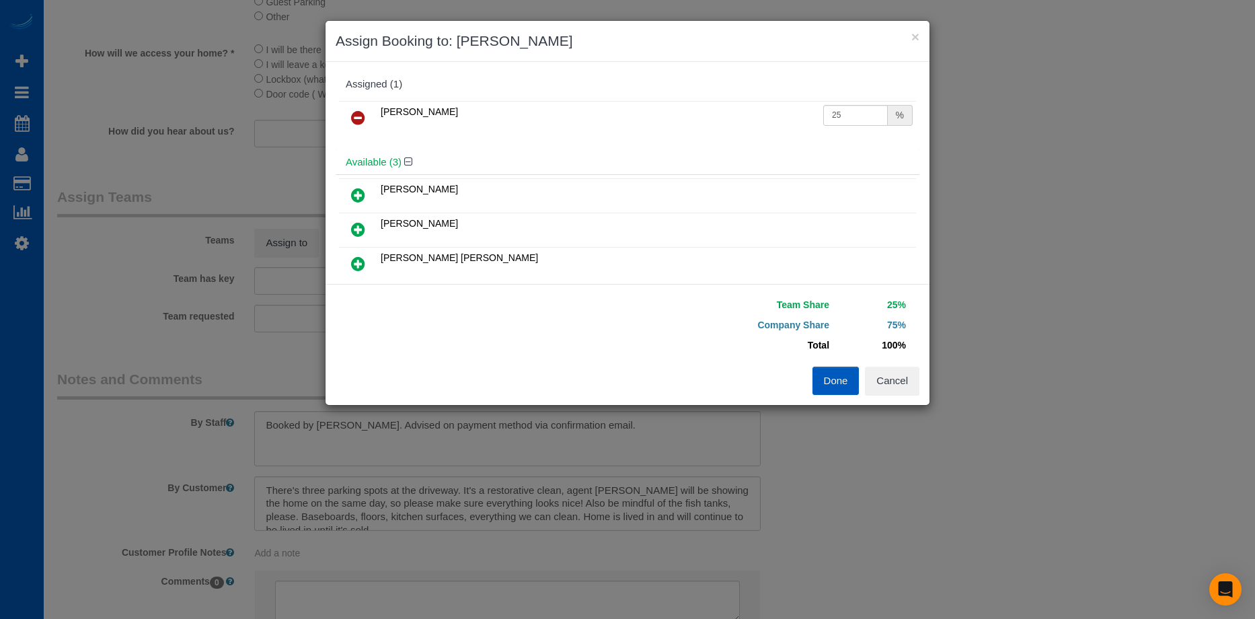
click at [360, 266] on icon at bounding box center [358, 264] width 14 height 16
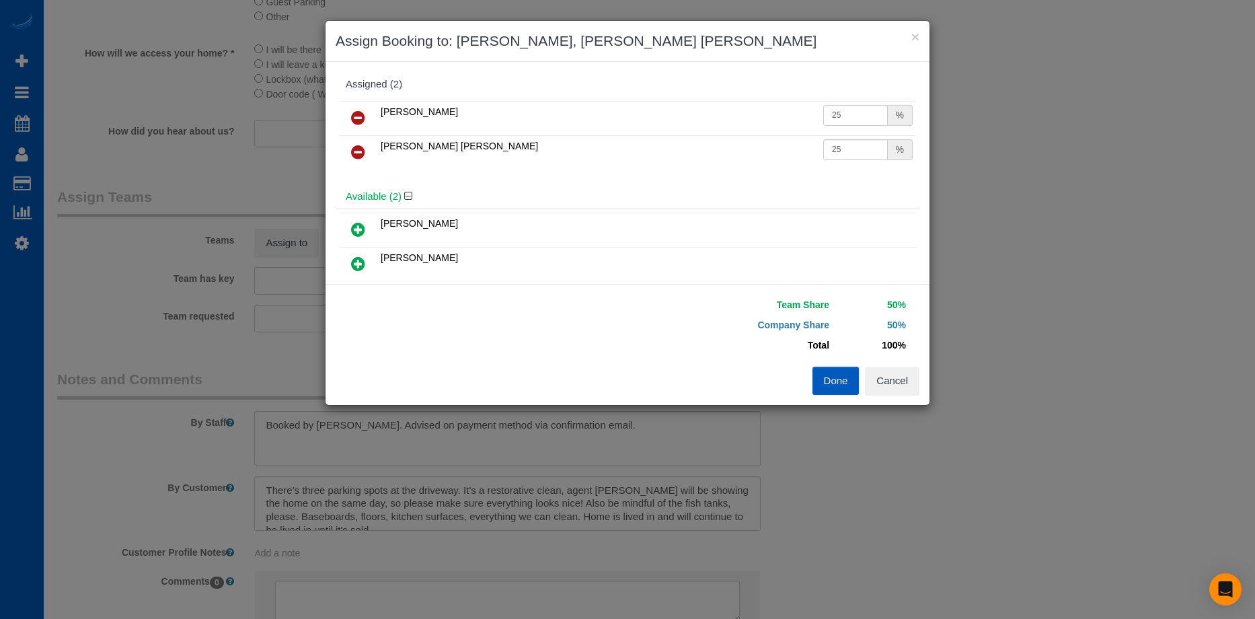
click at [821, 379] on button "Done" at bounding box center [835, 380] width 47 height 28
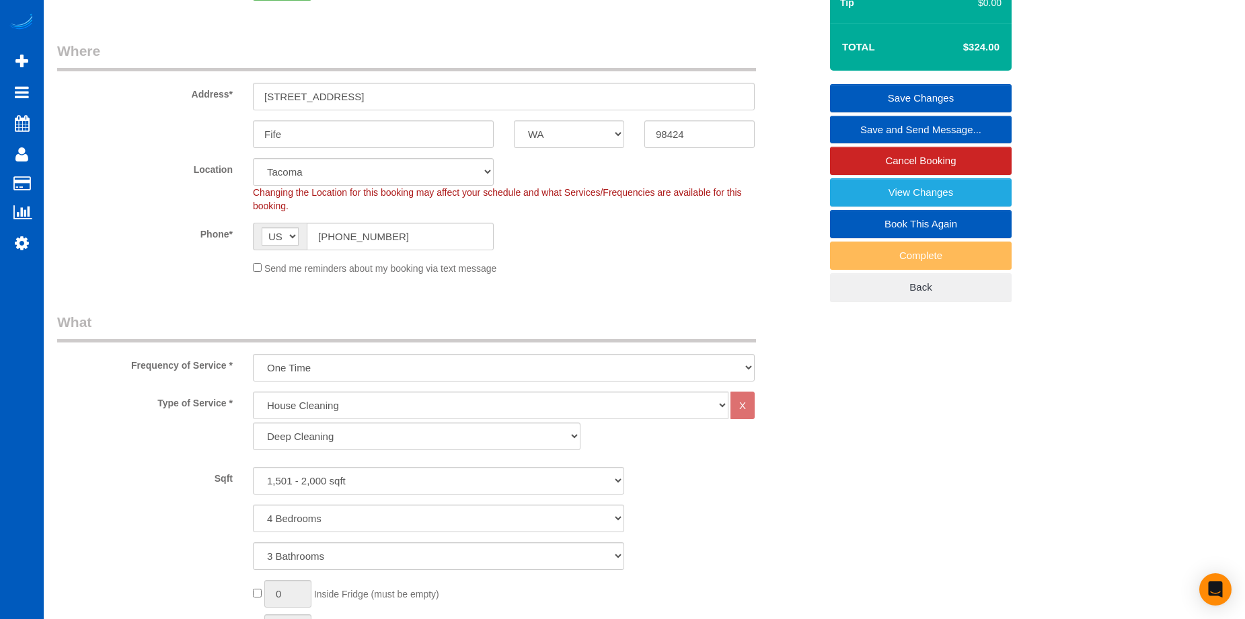
scroll to position [134, 0]
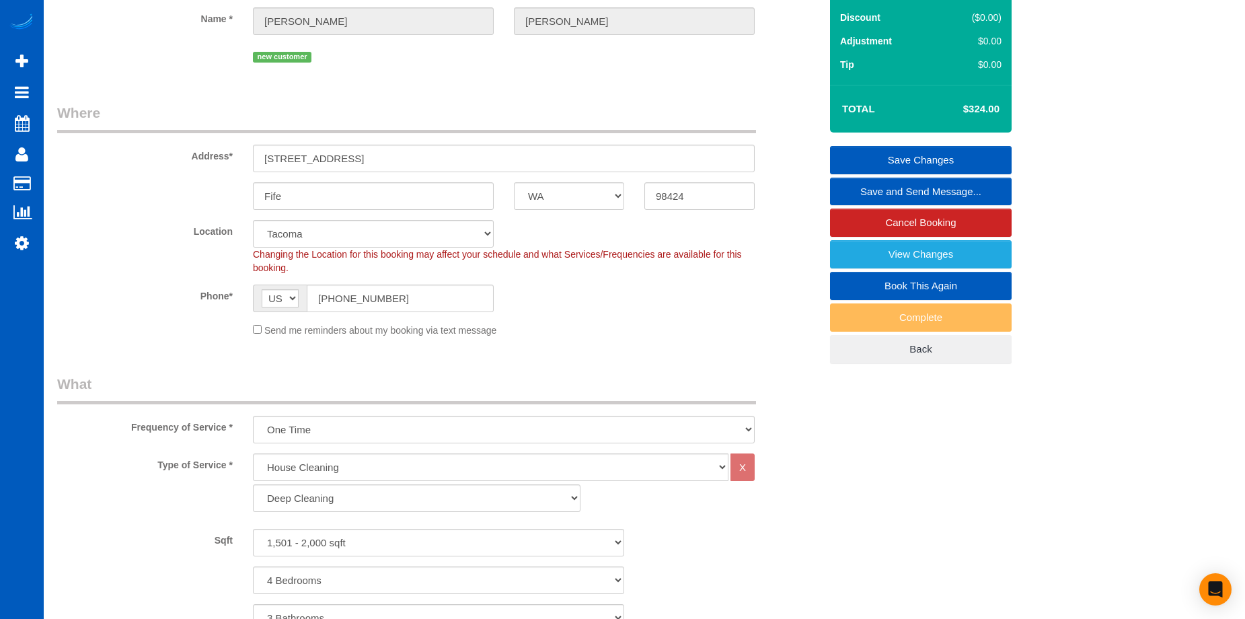
click at [875, 155] on link "Save Changes" at bounding box center [921, 160] width 182 height 28
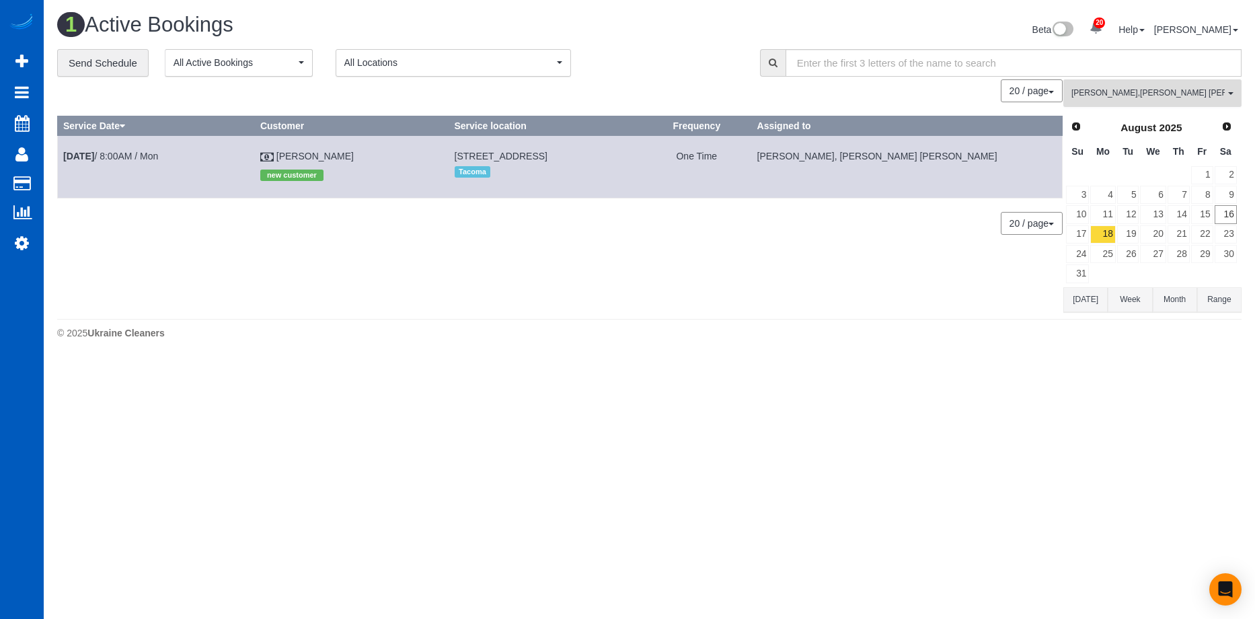
click at [1175, 89] on span "[PERSON_NAME] , [PERSON_NAME] [PERSON_NAME]" at bounding box center [1147, 92] width 153 height 11
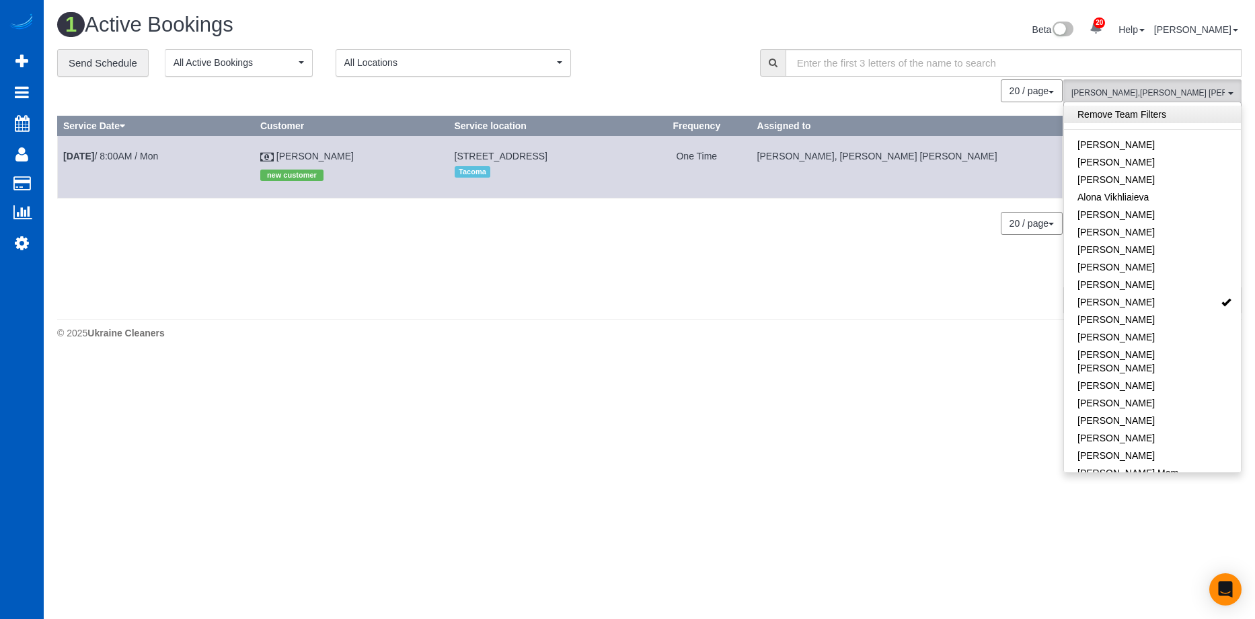
click at [1181, 116] on link "Remove Team Filters" at bounding box center [1152, 114] width 177 height 17
